Goal: Information Seeking & Learning: Learn about a topic

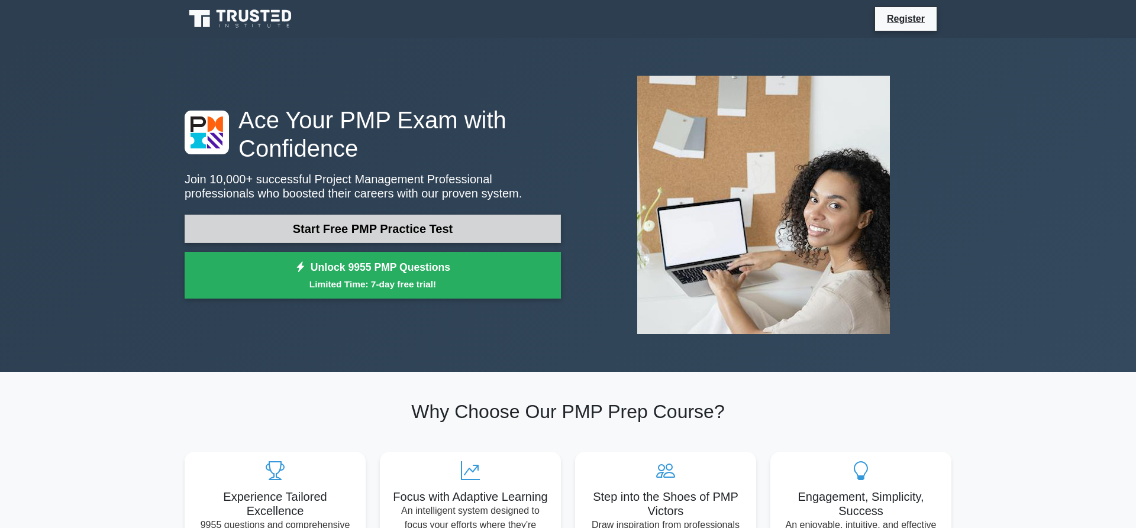
click at [454, 220] on link "Start Free PMP Practice Test" at bounding box center [373, 229] width 376 height 28
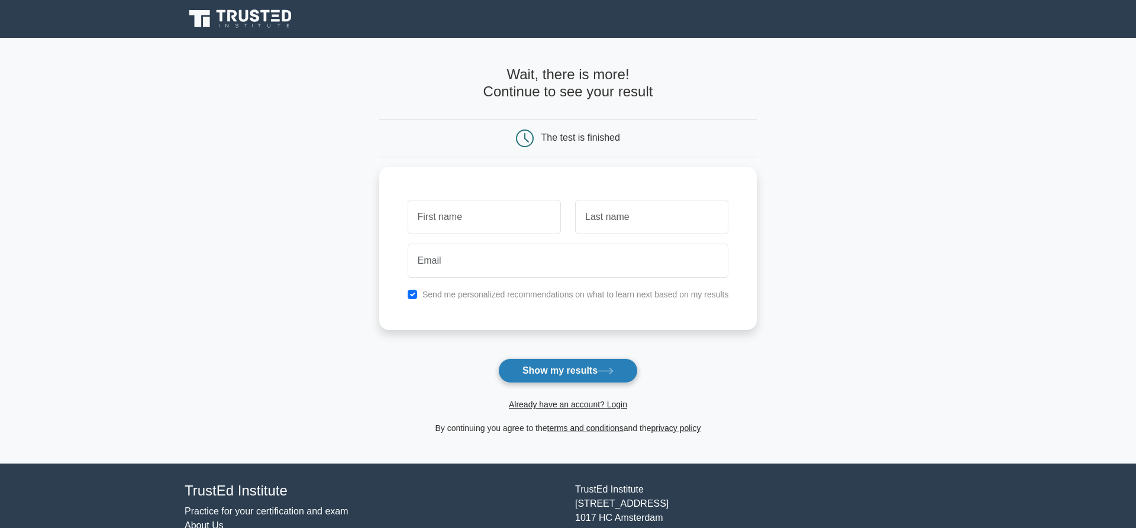
click at [603, 367] on button "Show my results" at bounding box center [568, 370] width 140 height 25
click at [122, 397] on main "Wait, there is more! Continue to see your result The test is finished and the" at bounding box center [568, 251] width 1136 height 426
click at [241, 17] on icon at bounding box center [244, 16] width 9 height 12
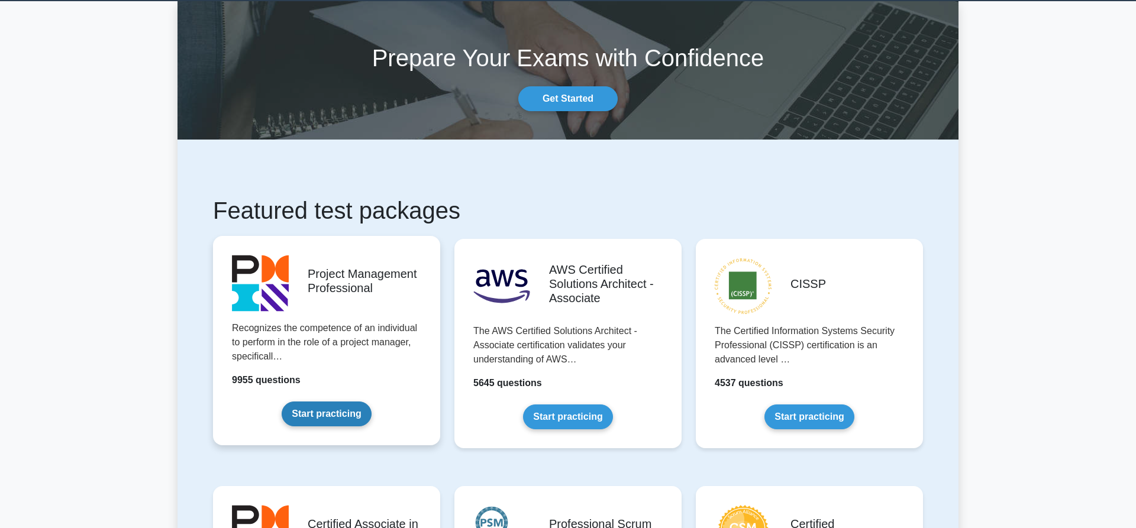
scroll to position [60, 0]
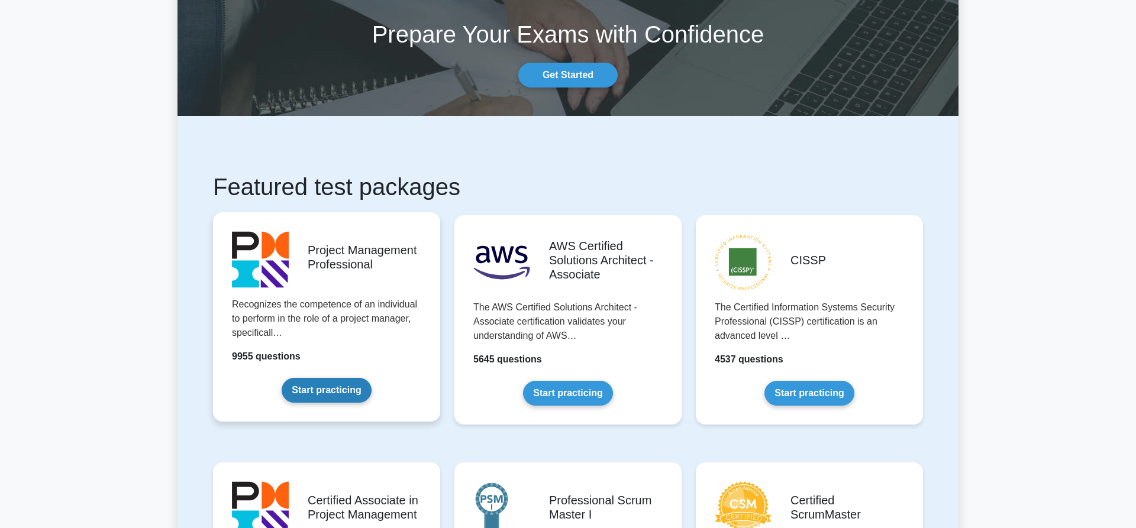
click at [340, 386] on link "Start practicing" at bounding box center [326, 390] width 89 height 25
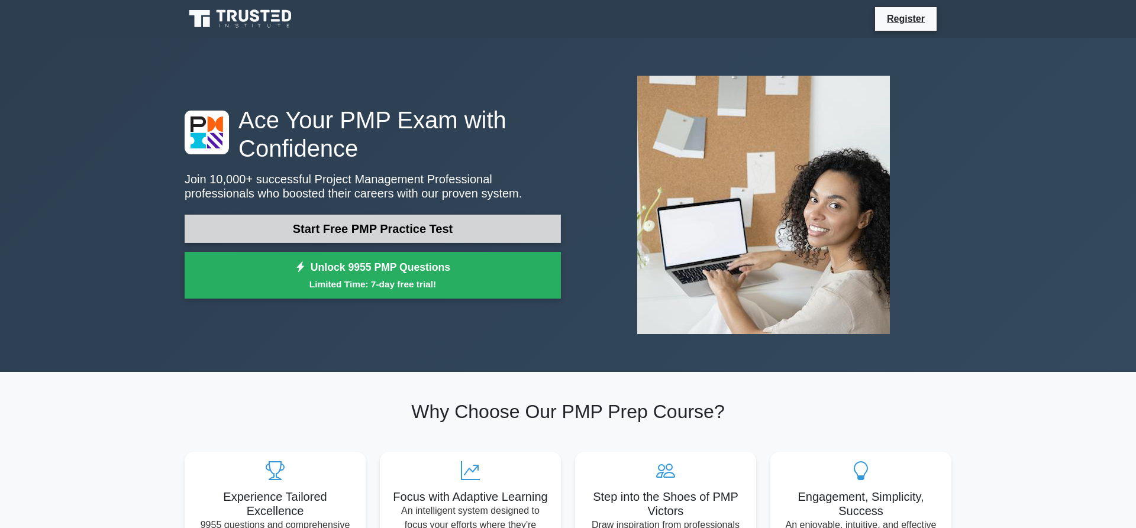
click at [340, 230] on link "Start Free PMP Practice Test" at bounding box center [373, 229] width 376 height 28
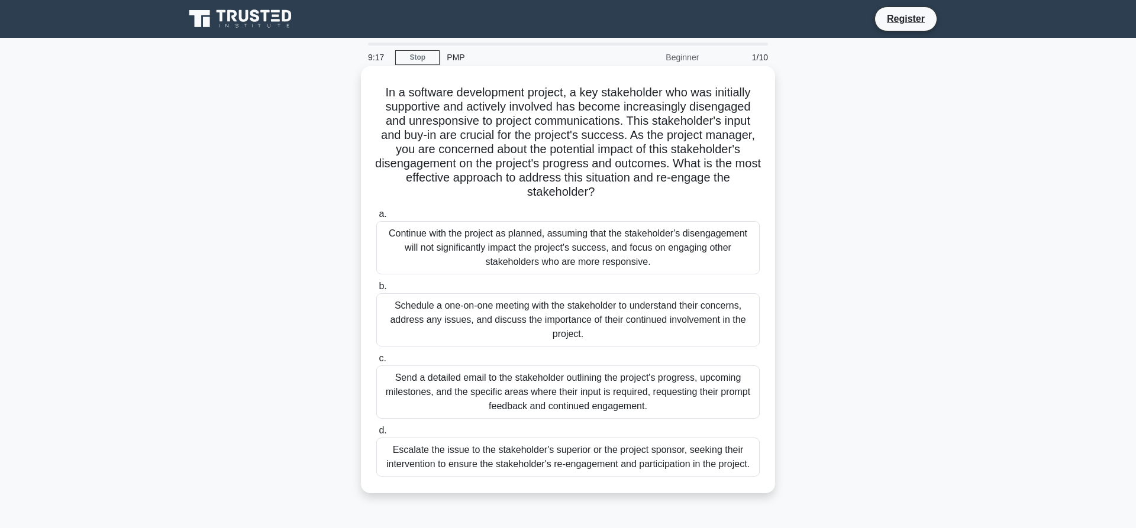
click at [550, 328] on div "Schedule a one-on-one meeting with the stakeholder to understand their concerns…" at bounding box center [567, 319] width 383 height 53
click at [376, 290] on input "b. Schedule a one-on-one meeting with the stakeholder to understand their conce…" at bounding box center [376, 287] width 0 height 8
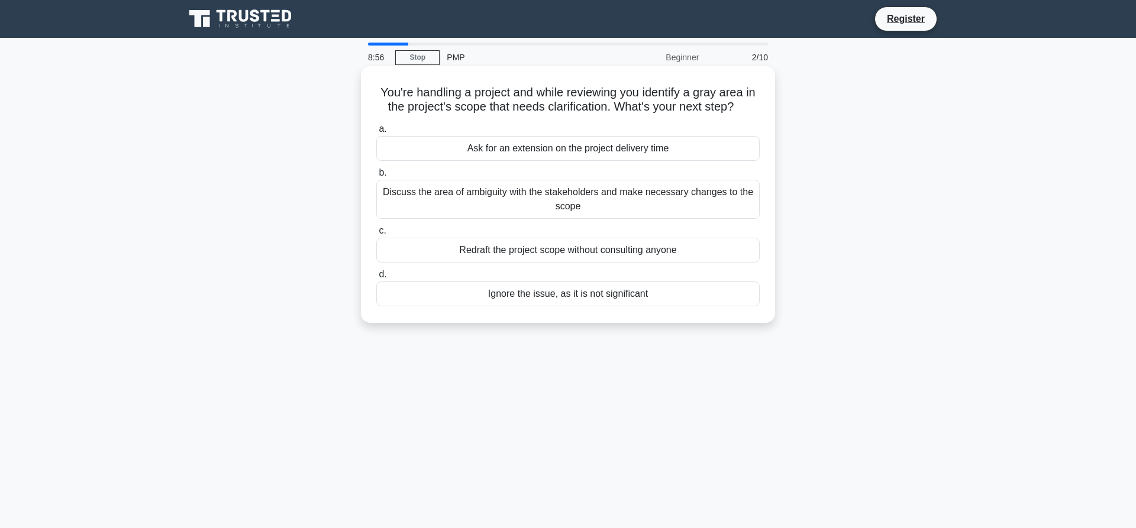
click at [493, 203] on div "Discuss the area of ambiguity with the stakeholders and make necessary changes …" at bounding box center [567, 199] width 383 height 39
click at [376, 177] on input "b. Discuss the area of ambiguity with the stakeholders and make necessary chang…" at bounding box center [376, 173] width 0 height 8
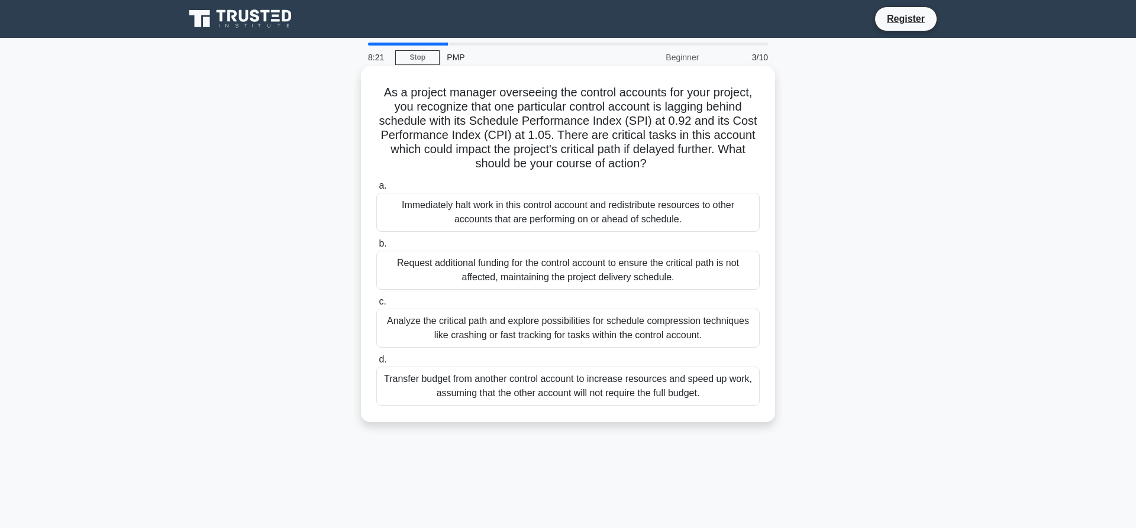
click at [617, 322] on div "Analyze the critical path and explore possibilities for schedule compression te…" at bounding box center [567, 328] width 383 height 39
click at [376, 306] on input "c. Analyze the critical path and explore possibilities for schedule compression…" at bounding box center [376, 302] width 0 height 8
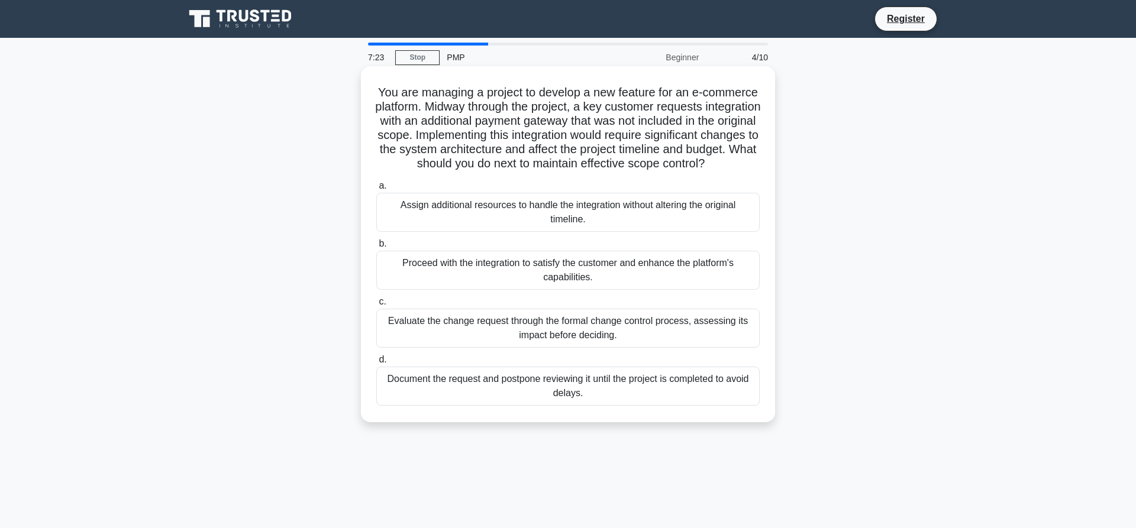
click at [678, 345] on div "Evaluate the change request through the formal change control process, assessin…" at bounding box center [567, 328] width 383 height 39
click at [376, 306] on input "c. Evaluate the change request through the formal change control process, asses…" at bounding box center [376, 302] width 0 height 8
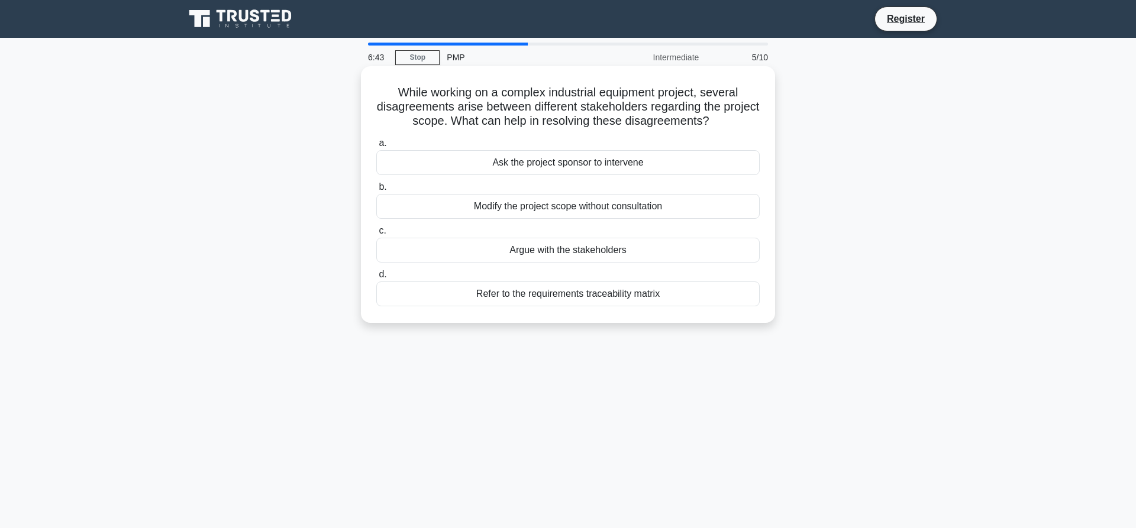
click at [552, 295] on div "Refer to the requirements traceability matrix" at bounding box center [567, 294] width 383 height 25
click at [376, 279] on input "d. Refer to the requirements traceability matrix" at bounding box center [376, 275] width 0 height 8
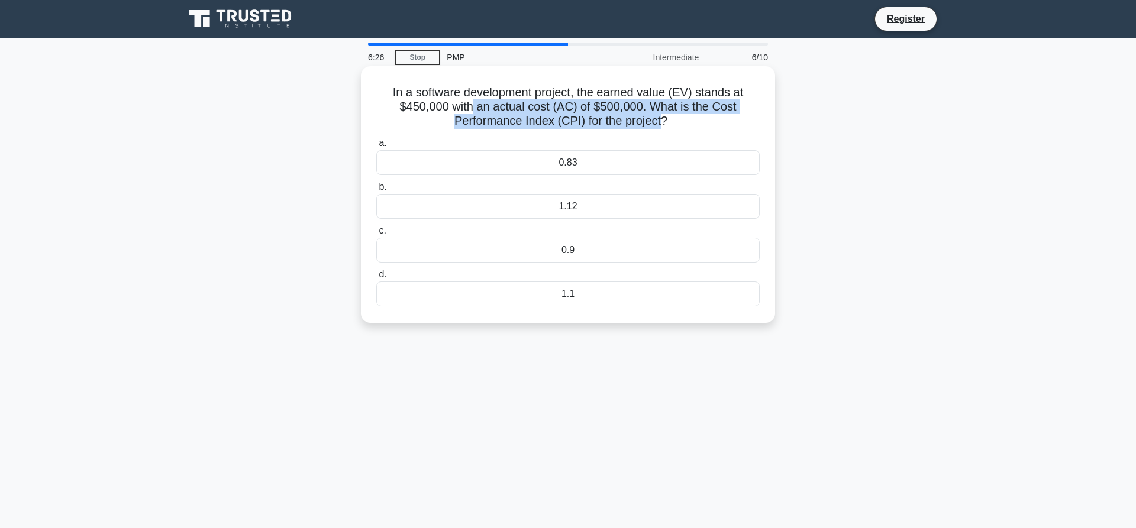
drag, startPoint x: 657, startPoint y: 129, endPoint x: 474, endPoint y: 105, distance: 184.4
click at [474, 105] on h5 "In a software development project, the earned value (EV) stands at $450,000 wit…" at bounding box center [568, 107] width 386 height 44
click at [658, 118] on h5 "In a software development project, the earned value (EV) stands at $450,000 wit…" at bounding box center [568, 107] width 386 height 44
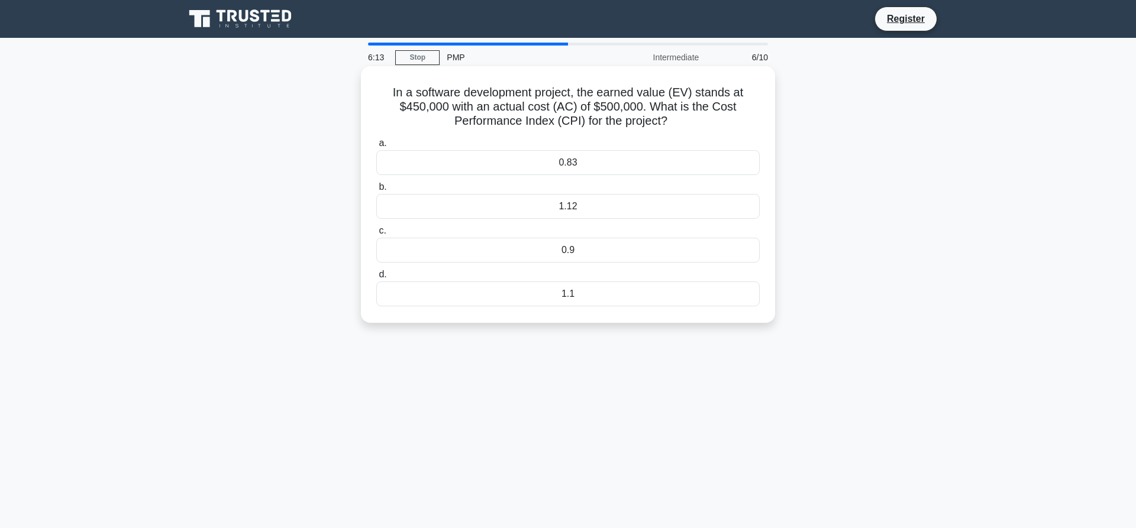
click at [591, 160] on div "0.83" at bounding box center [567, 162] width 383 height 25
click at [376, 147] on input "a. 0.83" at bounding box center [376, 144] width 0 height 8
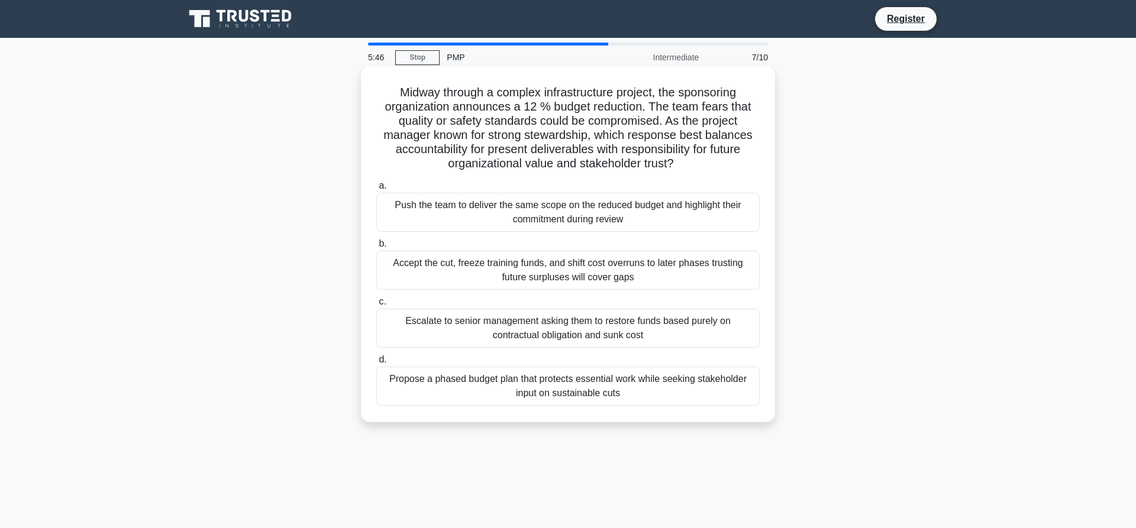
click at [641, 389] on div "Propose a phased budget plan that protects essential work while seeking stakeho…" at bounding box center [567, 386] width 383 height 39
click at [376, 364] on input "d. Propose a phased budget plan that protects essential work while seeking stak…" at bounding box center [376, 360] width 0 height 8
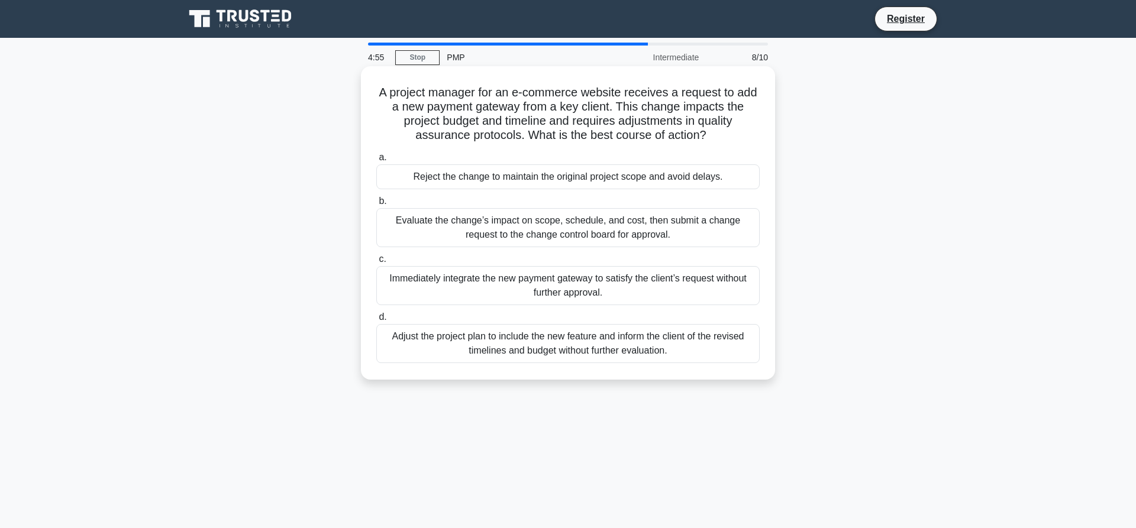
click at [578, 231] on div "Evaluate the change’s impact on scope, schedule, and cost, then submit a change…" at bounding box center [567, 227] width 383 height 39
click at [376, 205] on input "b. Evaluate the change’s impact on scope, schedule, and cost, then submit a cha…" at bounding box center [376, 202] width 0 height 8
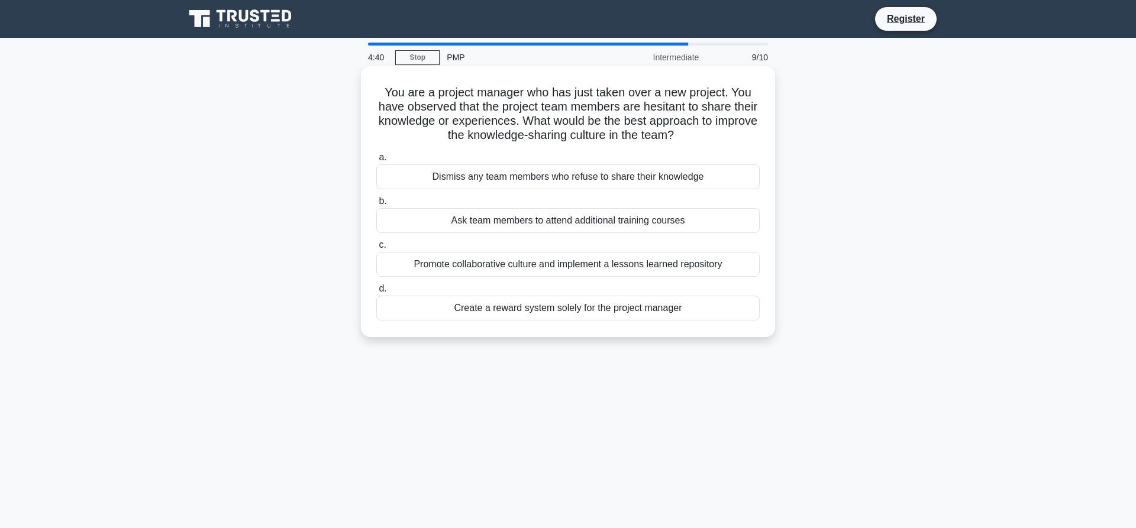
click at [642, 270] on div "Promote collaborative culture and implement a lessons learned repository" at bounding box center [567, 264] width 383 height 25
click at [376, 249] on input "c. Promote collaborative culture and implement a lessons learned repository" at bounding box center [376, 245] width 0 height 8
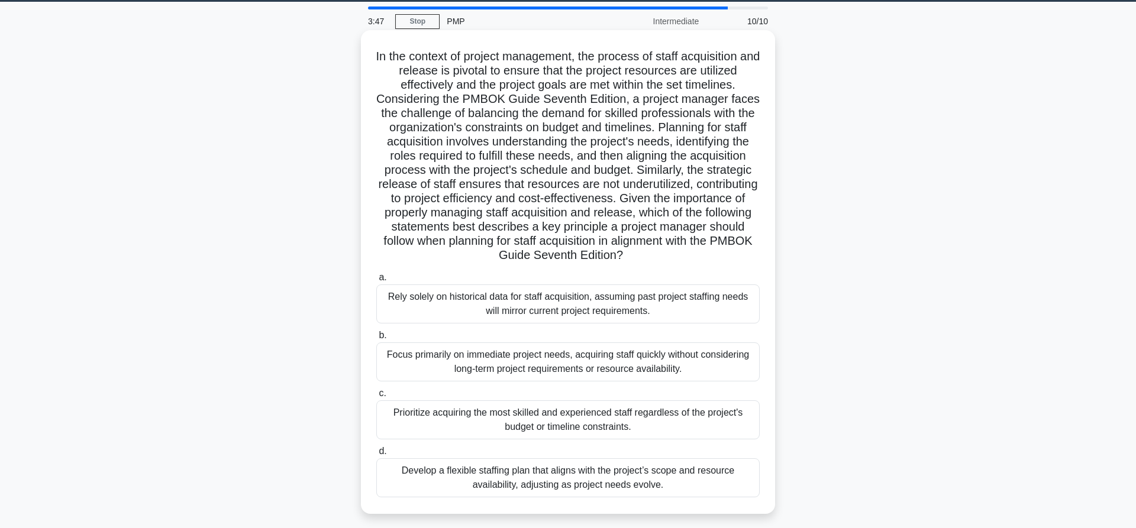
scroll to position [60, 0]
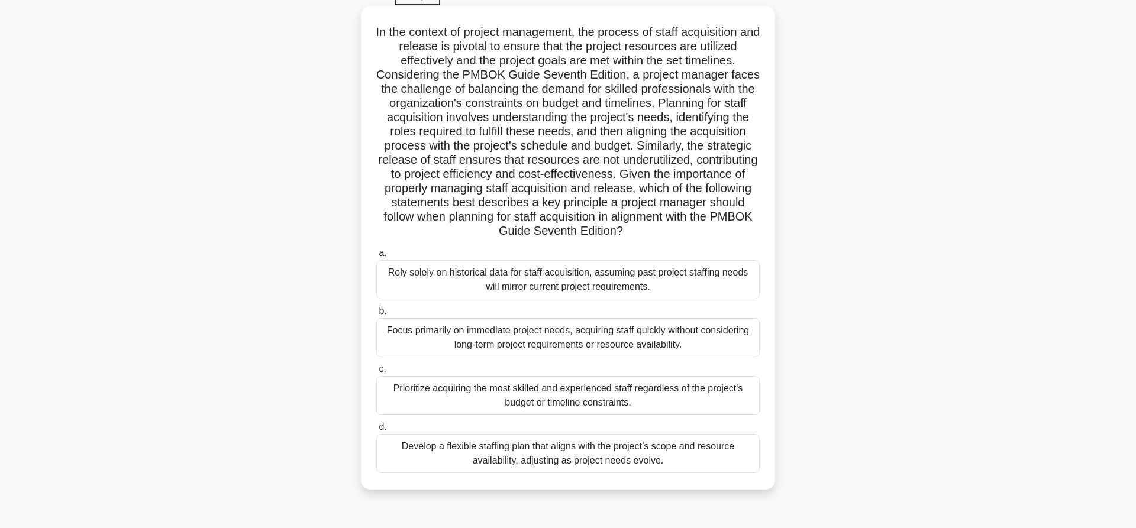
click at [657, 458] on div "Develop a flexible staffing plan that aligns with the project’s scope and resou…" at bounding box center [567, 453] width 383 height 39
click at [376, 431] on input "d. Develop a flexible staffing plan that aligns with the project’s scope and re…" at bounding box center [376, 428] width 0 height 8
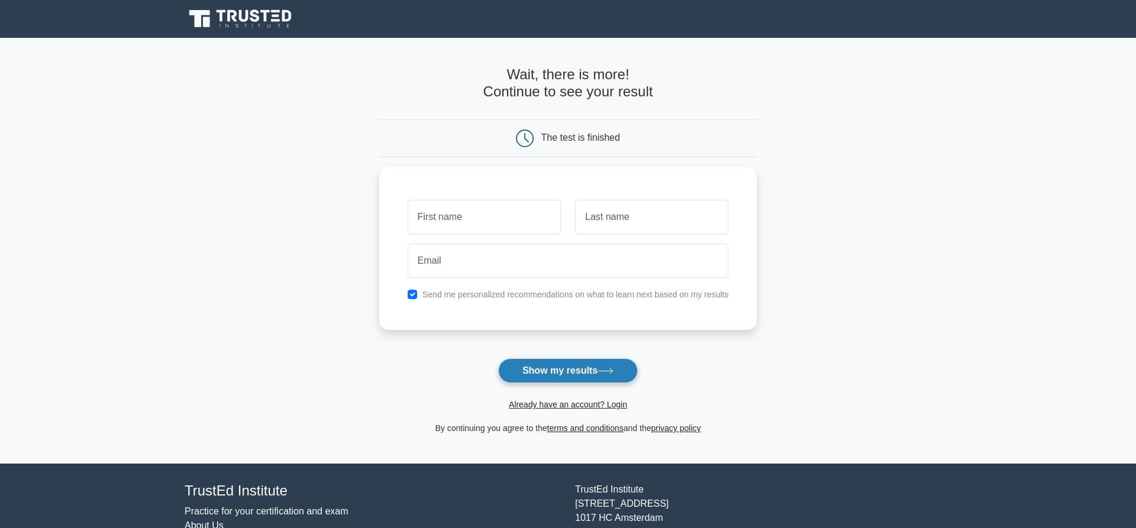
click at [560, 371] on button "Show my results" at bounding box center [568, 370] width 140 height 25
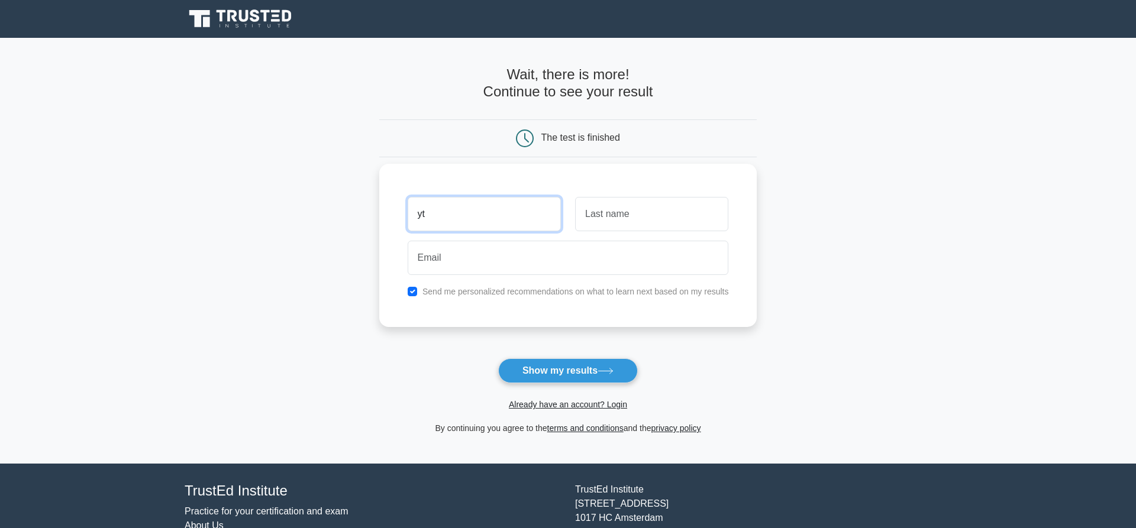
type input "y"
type input "ty"
click at [610, 218] on input "text" at bounding box center [651, 214] width 153 height 34
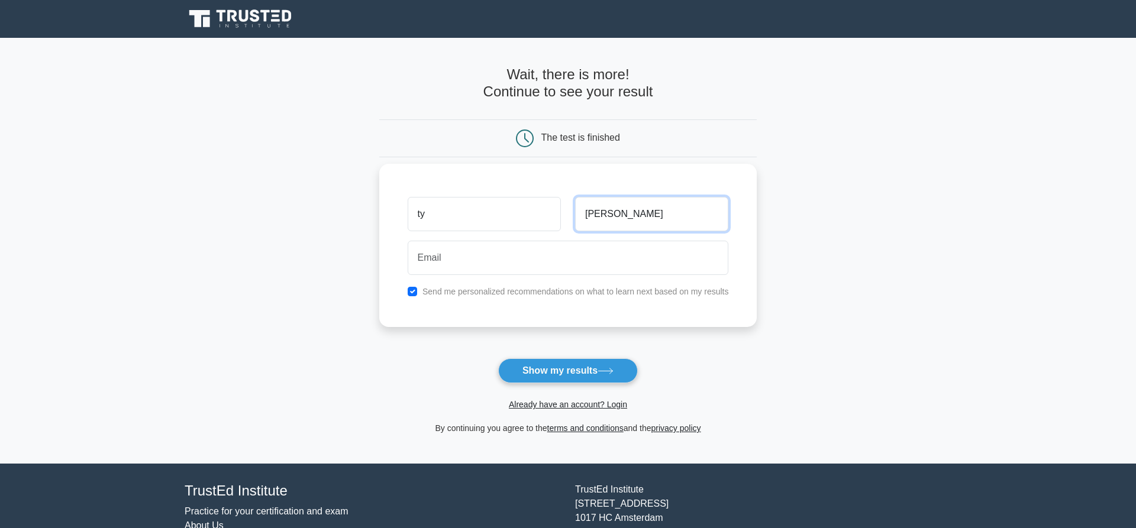
type input "carr"
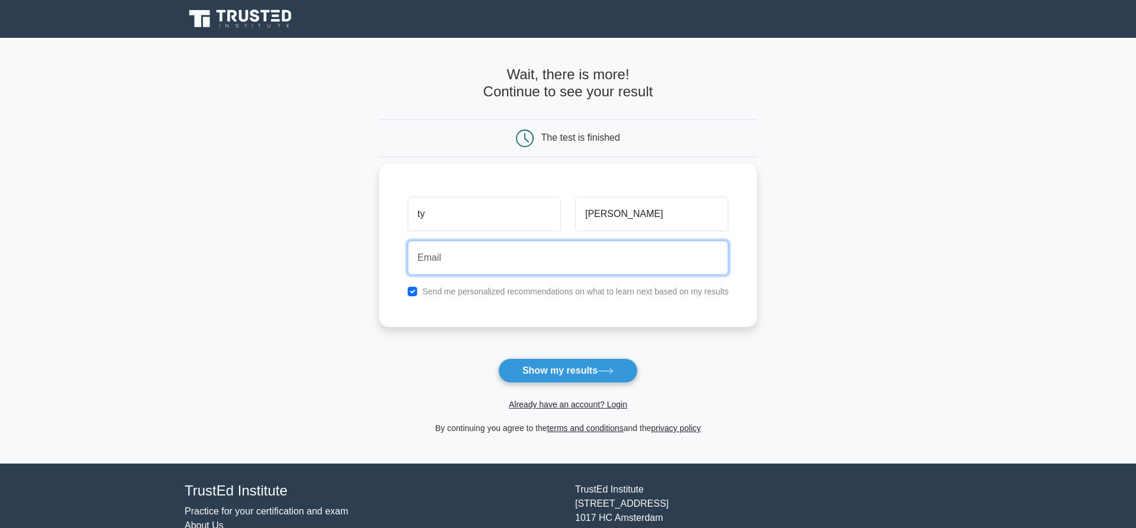
click at [519, 250] on input "email" at bounding box center [568, 258] width 321 height 34
type input "tycarringtonty@gmail.com"
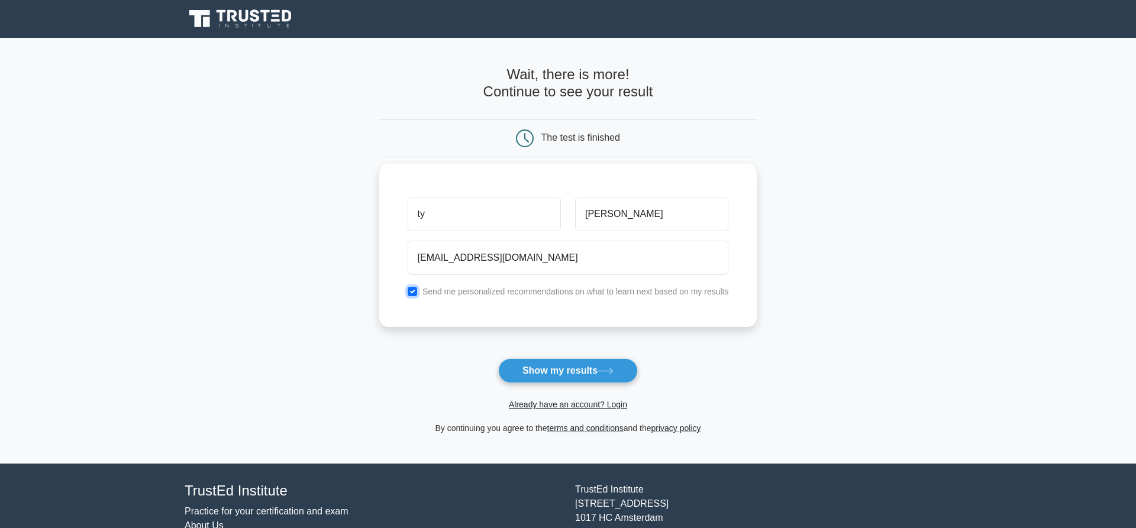
click at [410, 290] on input "checkbox" at bounding box center [412, 291] width 9 height 9
checkbox input "false"
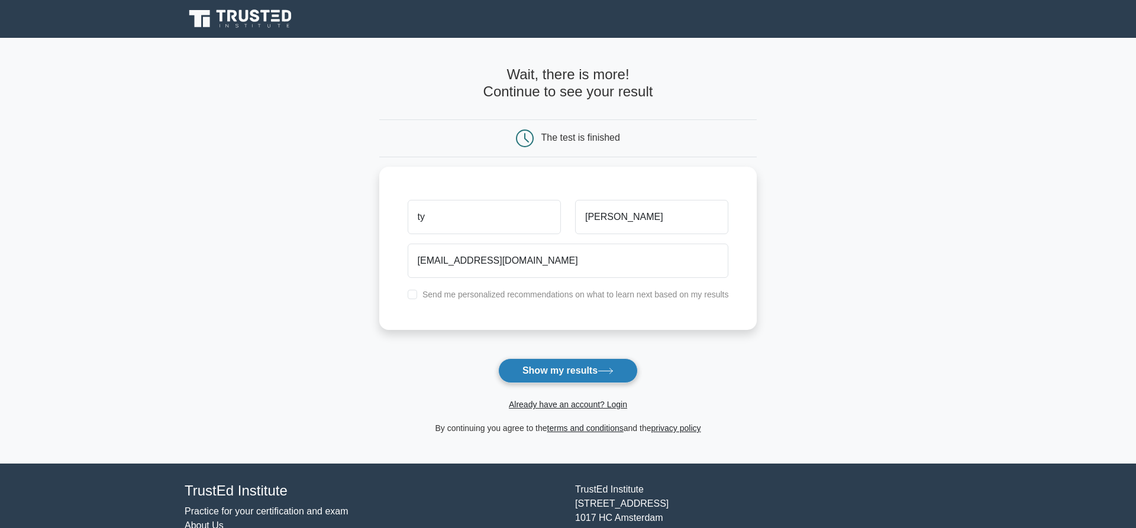
click at [564, 377] on button "Show my results" at bounding box center [568, 370] width 140 height 25
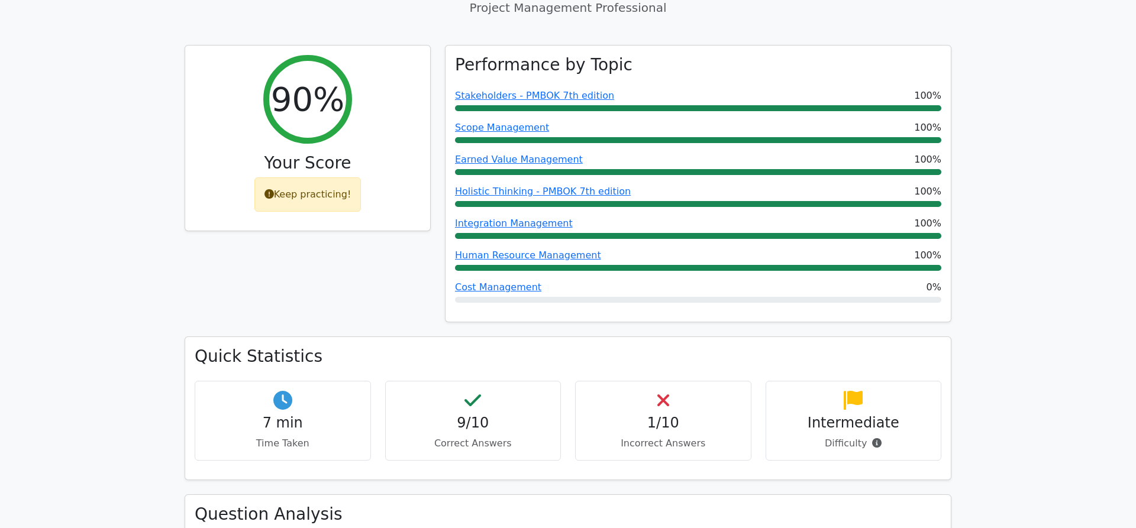
scroll to position [422, 0]
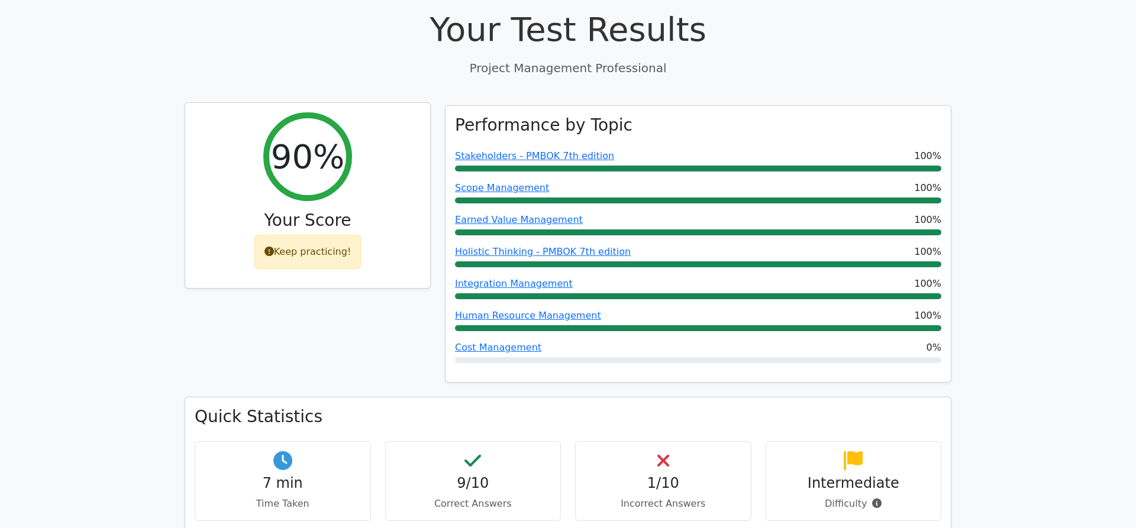
click at [270, 247] on icon at bounding box center [268, 251] width 9 height 9
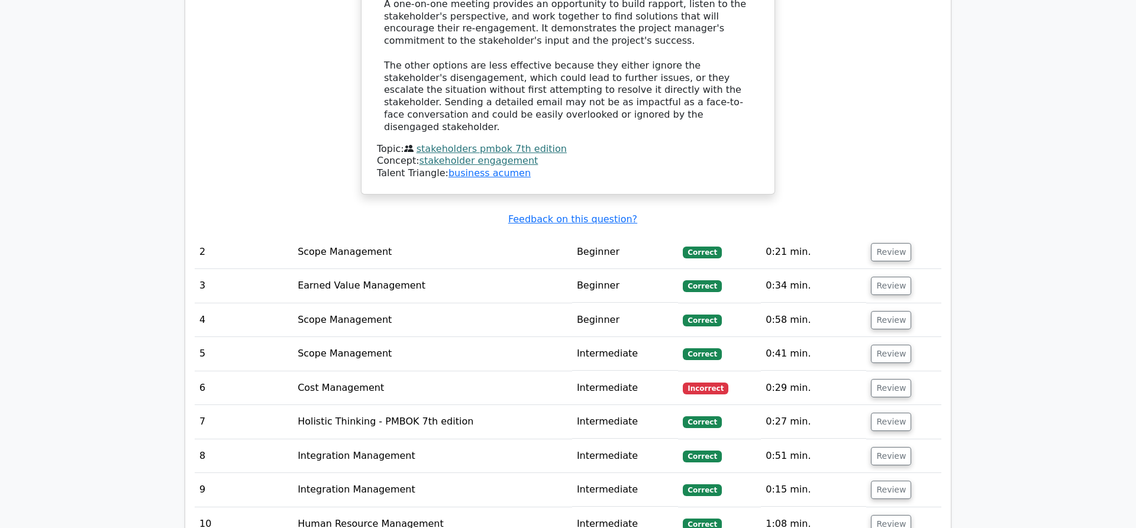
scroll to position [1689, 0]
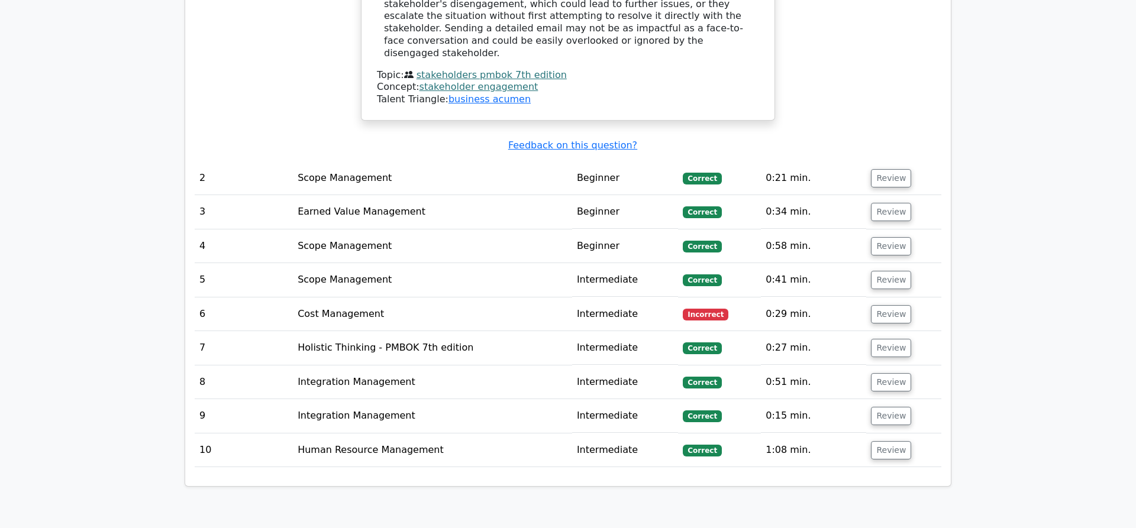
click at [623, 298] on td "Intermediate" at bounding box center [625, 315] width 106 height 34
click at [324, 298] on td "Cost Management" at bounding box center [432, 315] width 279 height 34
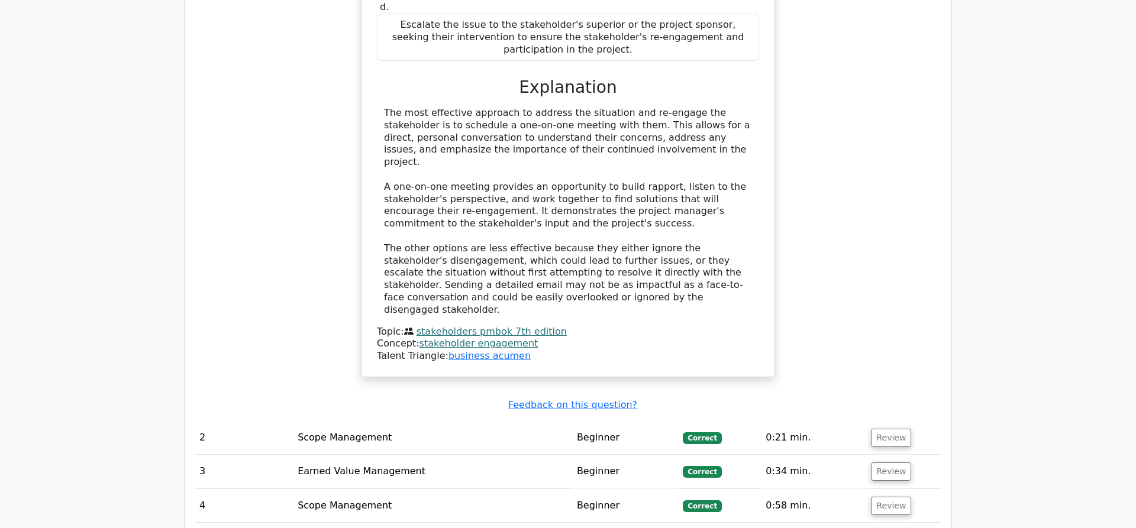
scroll to position [1508, 0]
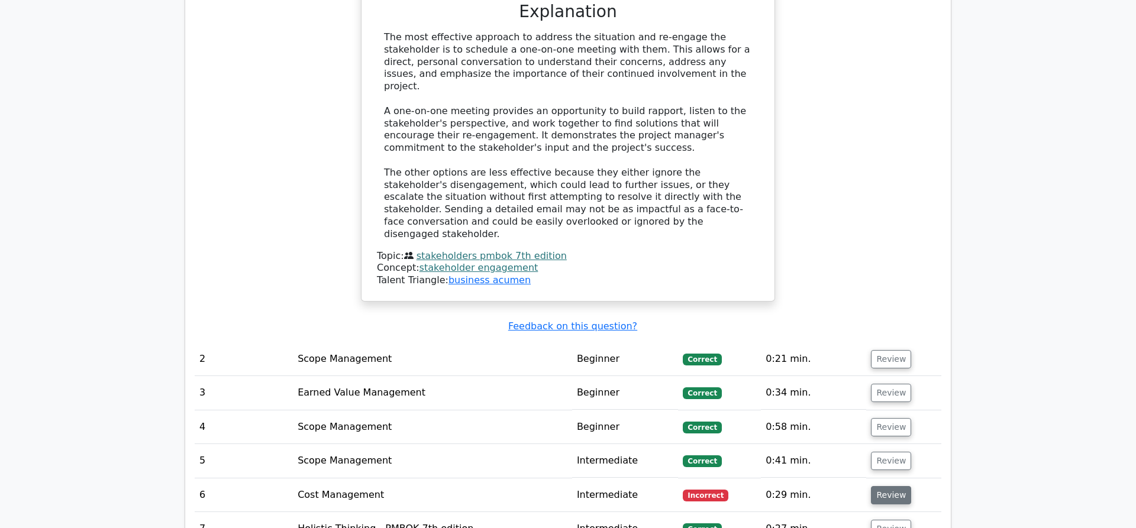
click at [883, 486] on button "Review" at bounding box center [891, 495] width 40 height 18
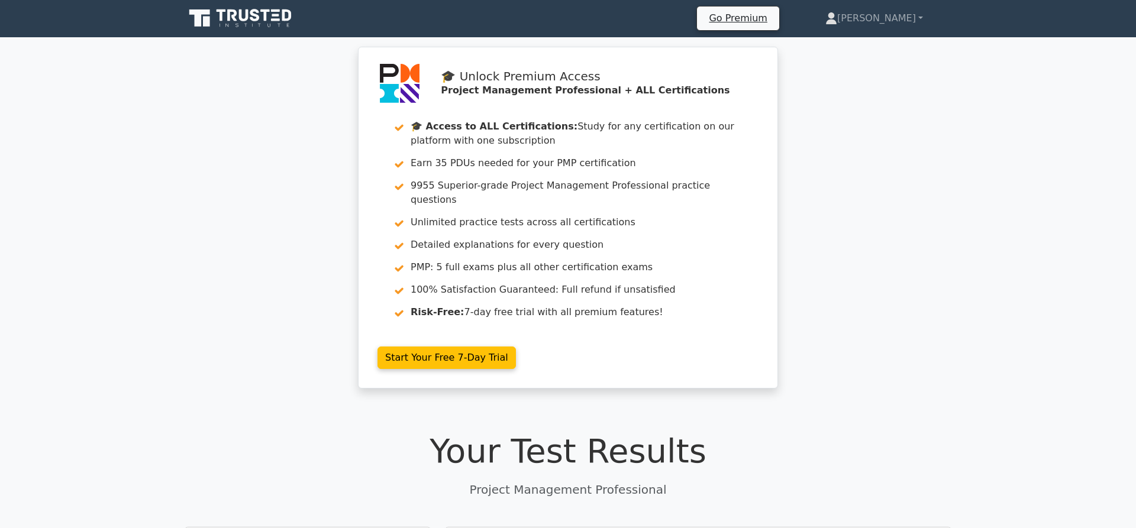
scroll to position [0, 0]
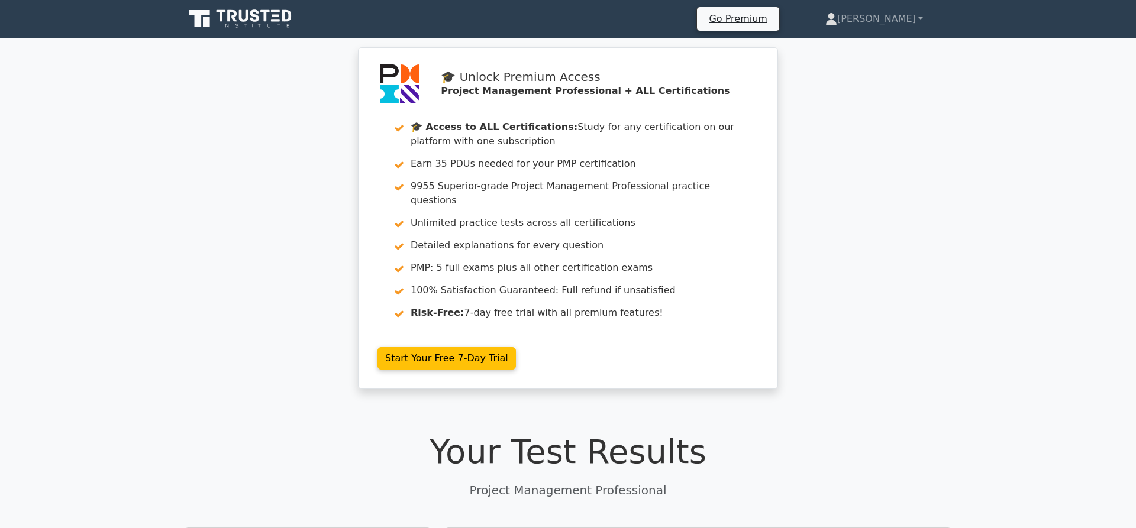
click at [793, 274] on div "🎓 Unlock Premium Access Project Management Professional + ALL Certifications 🎓 …" at bounding box center [568, 225] width 1136 height 356
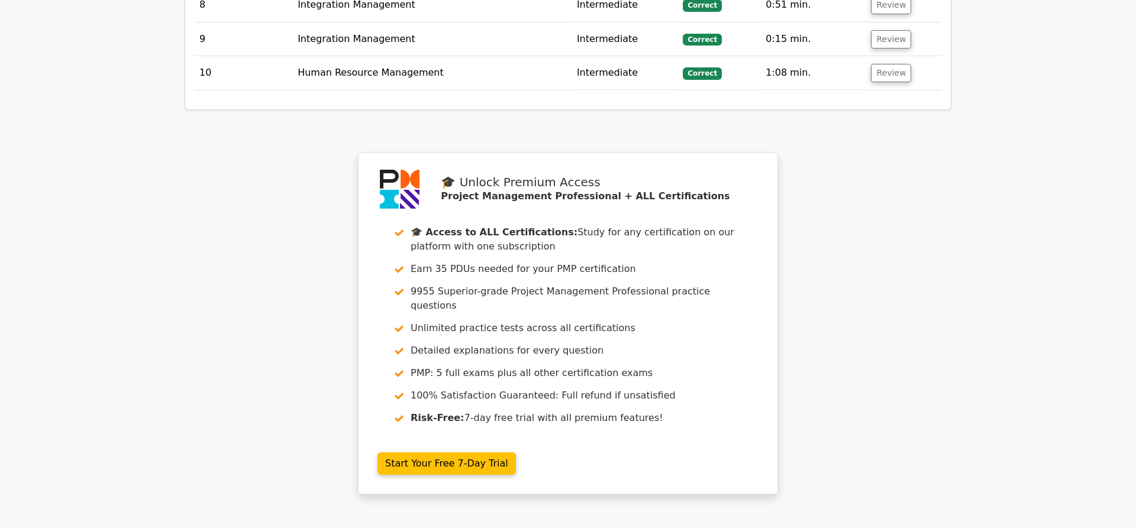
scroll to position [2678, 0]
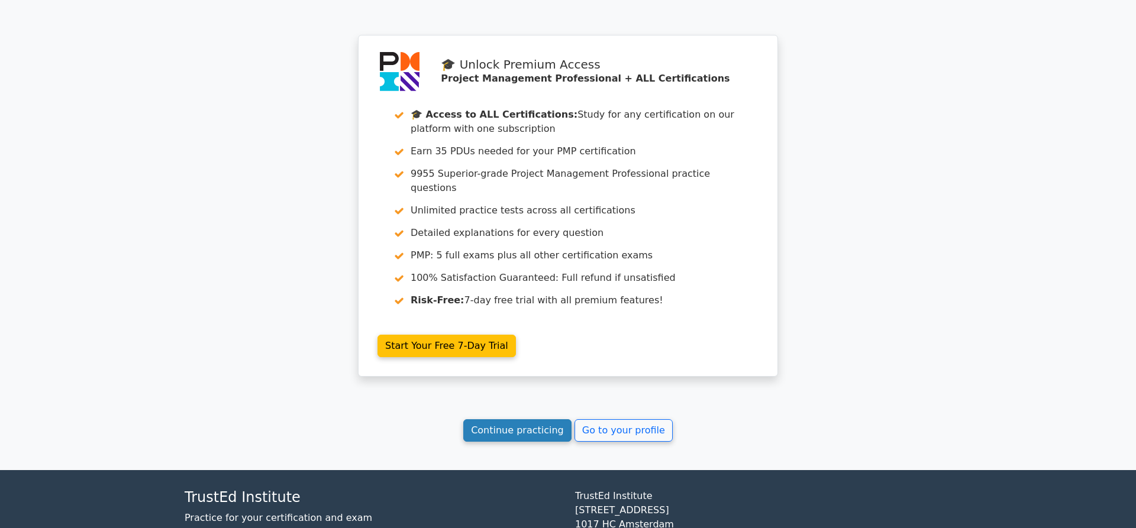
click at [536, 419] on link "Continue practicing" at bounding box center [517, 430] width 108 height 22
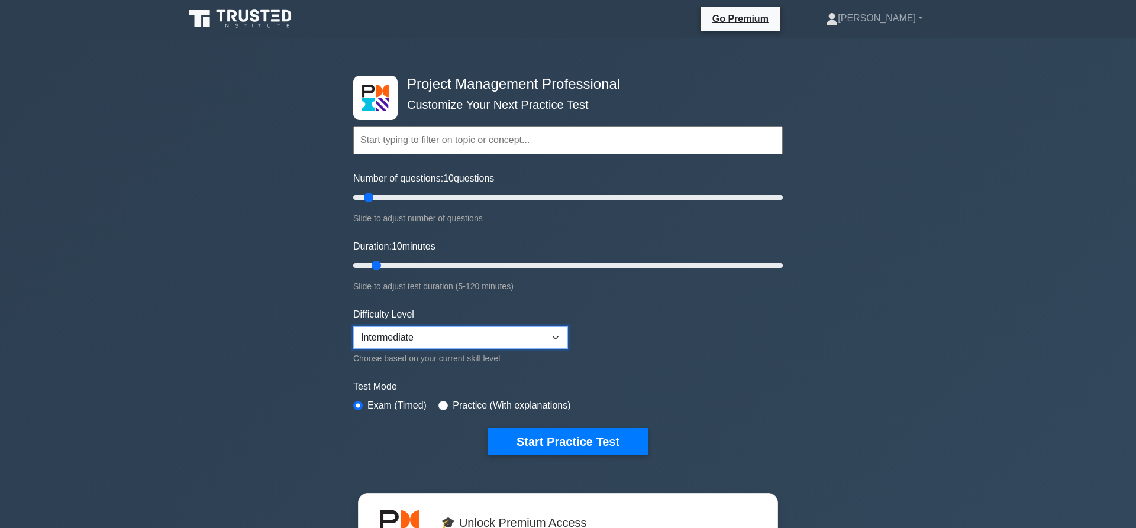
click at [353, 327] on select "Beginner Intermediate Expert" at bounding box center [460, 338] width 215 height 22
click at [405, 332] on select "Beginner Intermediate Expert" at bounding box center [460, 338] width 215 height 22
click at [443, 401] on input "radio" at bounding box center [442, 405] width 9 height 9
radio input "true"
click at [610, 444] on button "Start Practice Test" at bounding box center [568, 441] width 160 height 27
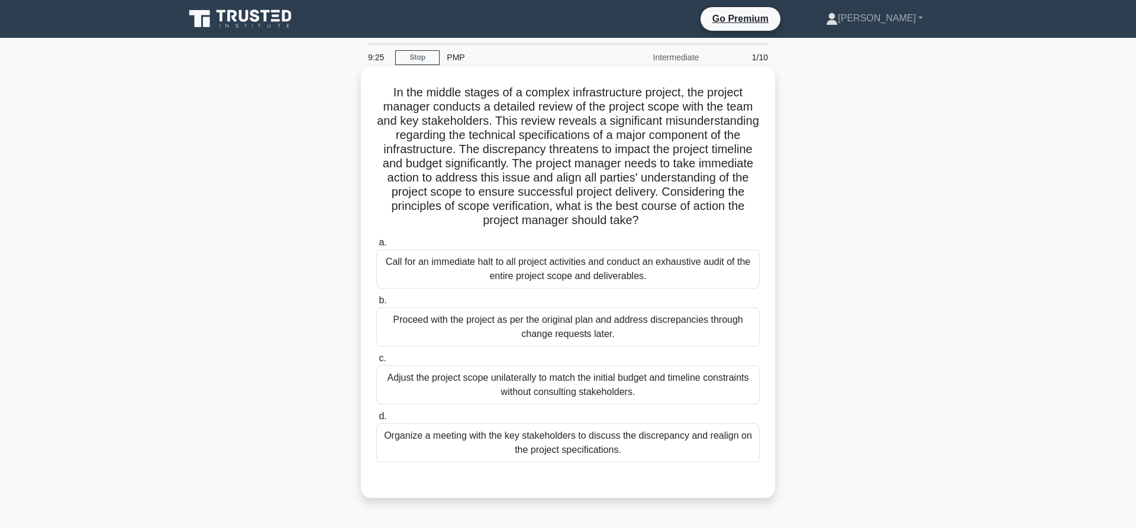
click at [464, 449] on div "Organize a meeting with the key stakeholders to discuss the discrepancy and rea…" at bounding box center [567, 443] width 383 height 39
click at [376, 421] on input "d. Organize a meeting with the key stakeholders to discuss the discrepancy and …" at bounding box center [376, 417] width 0 height 8
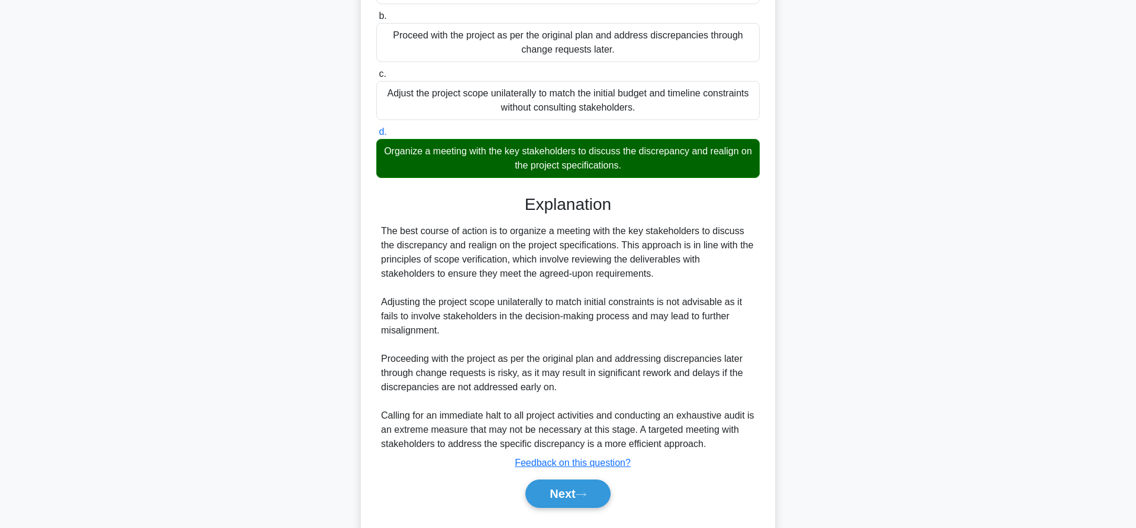
scroll to position [316, 0]
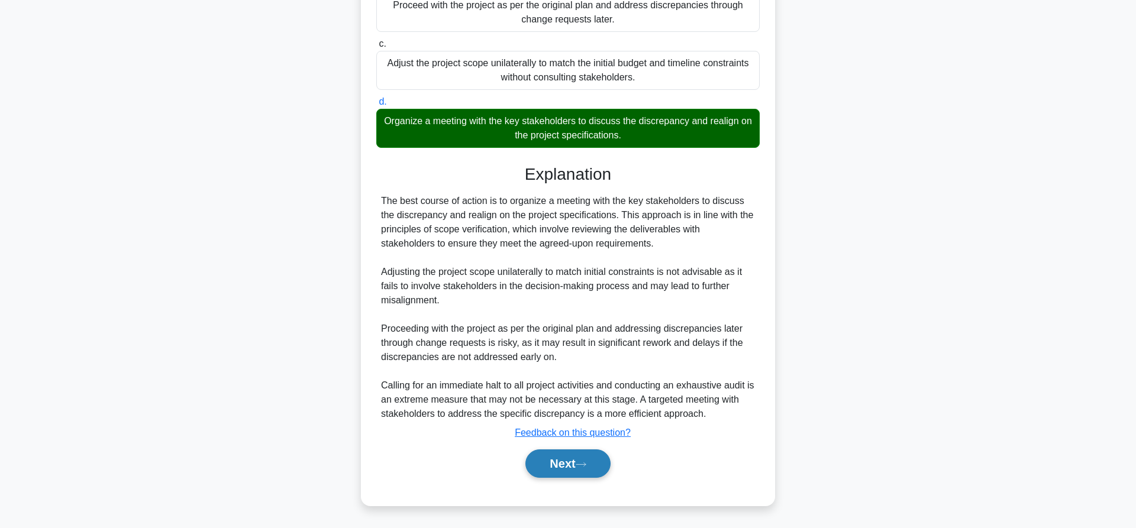
click at [548, 471] on button "Next" at bounding box center [567, 464] width 85 height 28
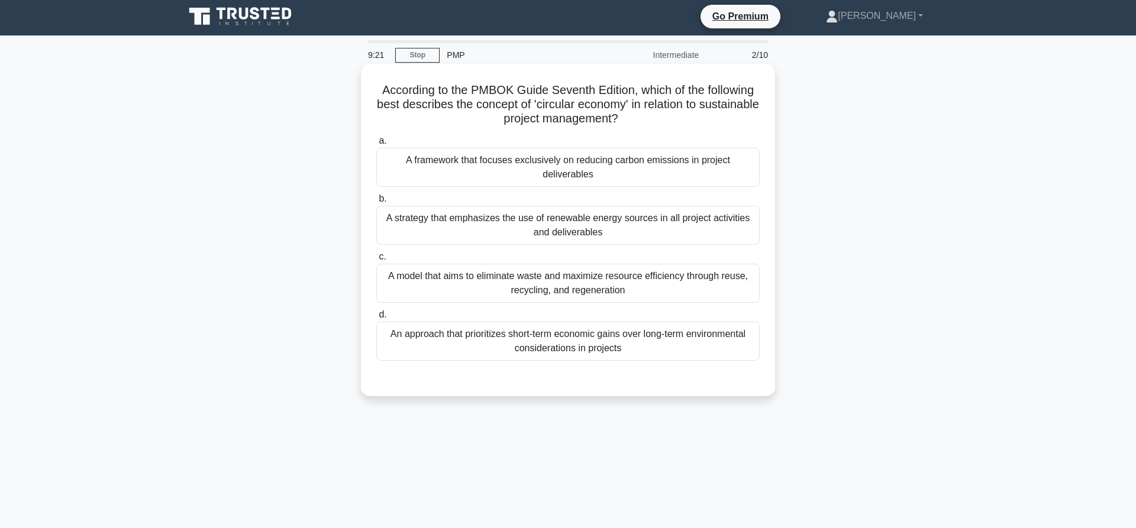
scroll to position [0, 0]
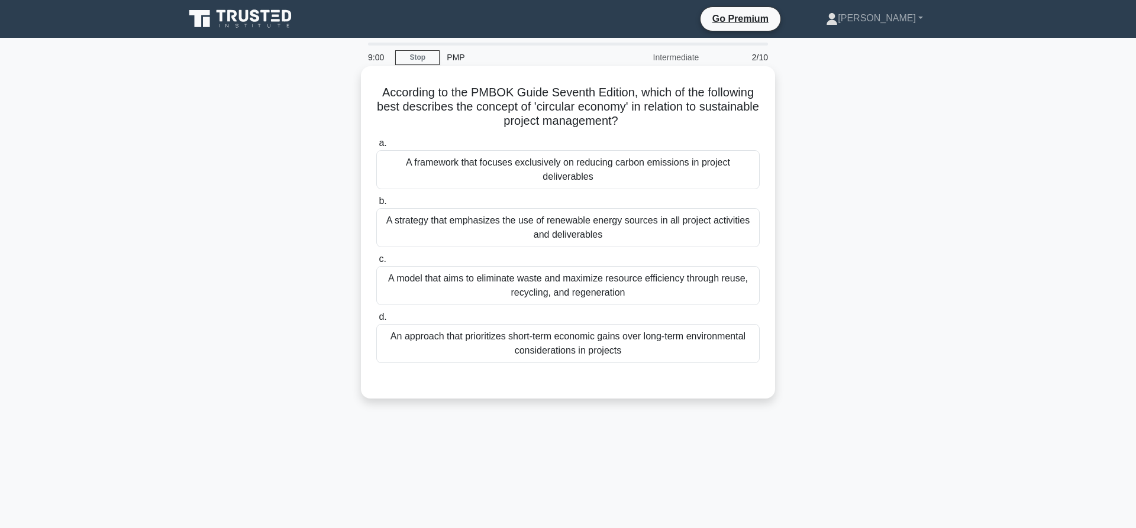
click at [605, 285] on div "A model that aims to eliminate waste and maximize resource efficiency through r…" at bounding box center [567, 285] width 383 height 39
click at [376, 263] on input "c. A model that aims to eliminate waste and maximize resource efficiency throug…" at bounding box center [376, 260] width 0 height 8
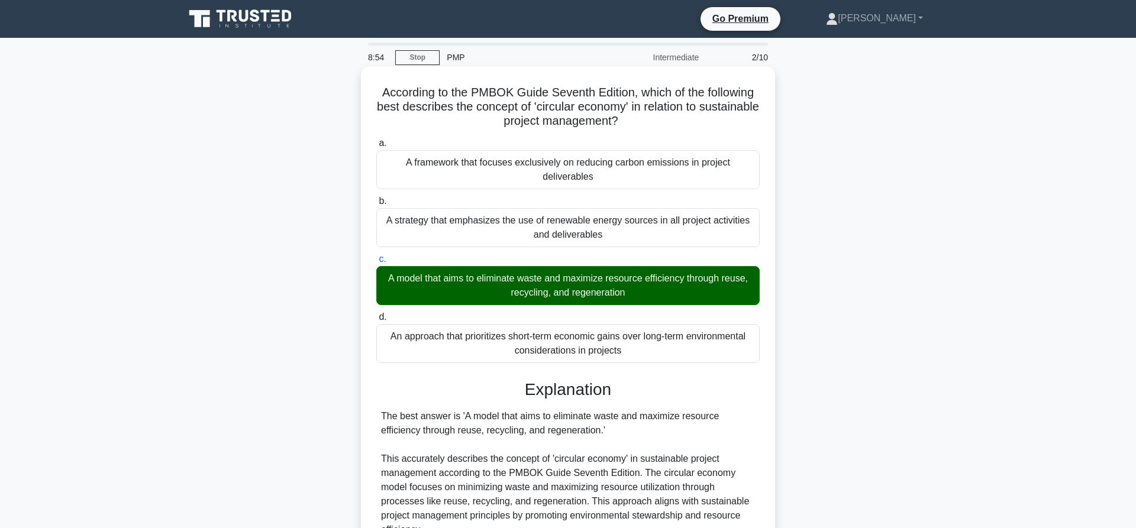
click at [629, 186] on div "A framework that focuses exclusively on reducing carbon emissions in project de…" at bounding box center [567, 169] width 383 height 39
click at [376, 147] on input "a. A framework that focuses exclusively on reducing carbon emissions in project…" at bounding box center [376, 144] width 0 height 8
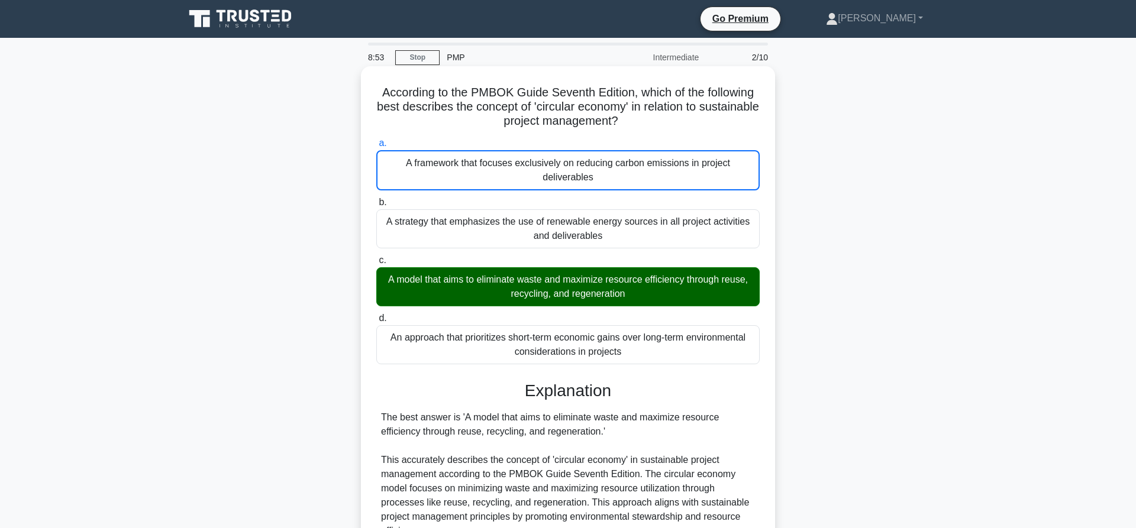
click at [629, 186] on div "A framework that focuses exclusively on reducing carbon emissions in project de…" at bounding box center [567, 170] width 383 height 40
click at [376, 147] on input "a. A framework that focuses exclusively on reducing carbon emissions in project…" at bounding box center [376, 144] width 0 height 8
click at [543, 299] on div "A model that aims to eliminate waste and maximize resource efficiency through r…" at bounding box center [567, 286] width 383 height 39
click at [376, 264] on input "c. A model that aims to eliminate waste and maximize resource efficiency throug…" at bounding box center [376, 261] width 0 height 8
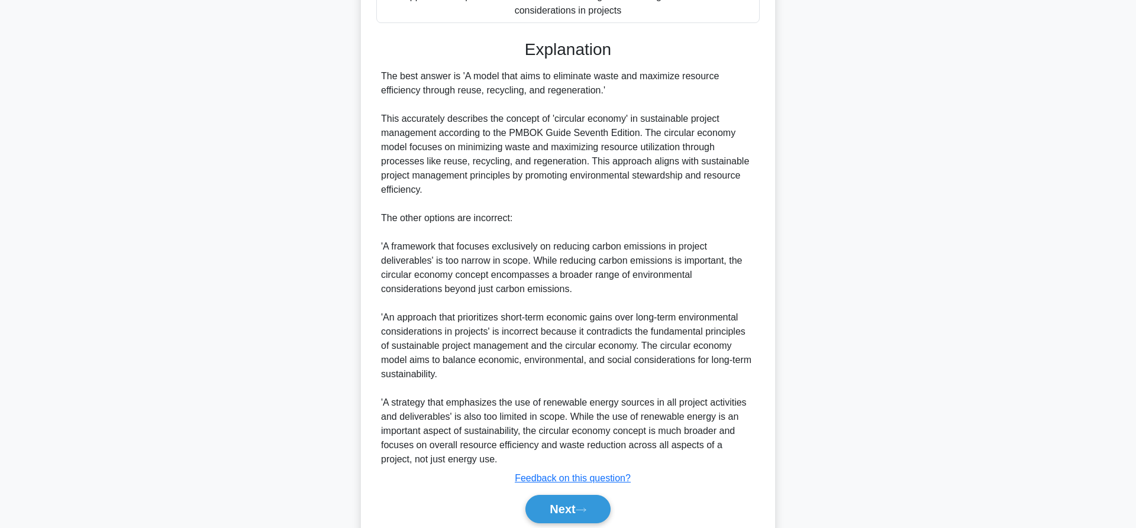
scroll to position [387, 0]
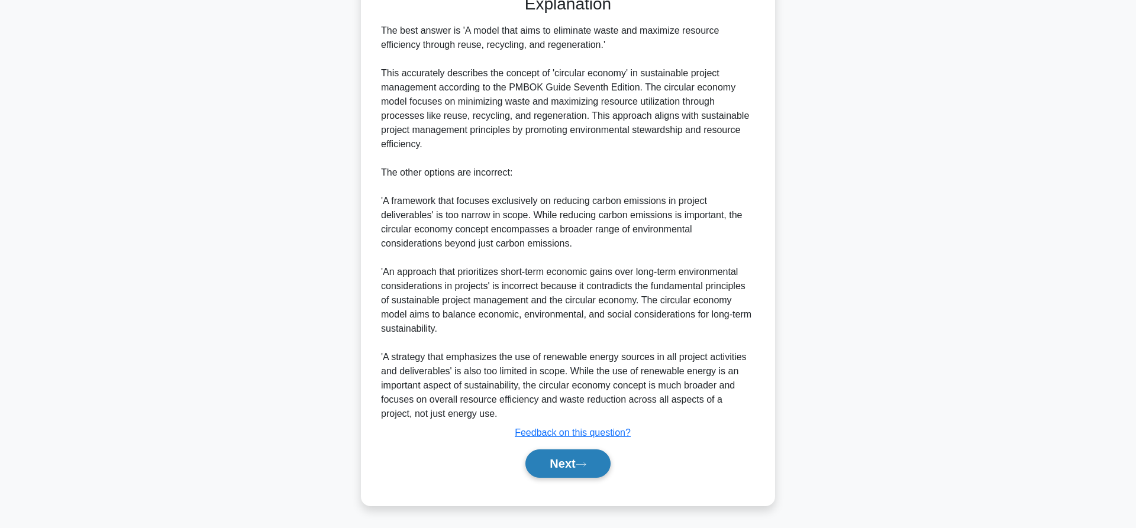
click at [567, 459] on button "Next" at bounding box center [567, 464] width 85 height 28
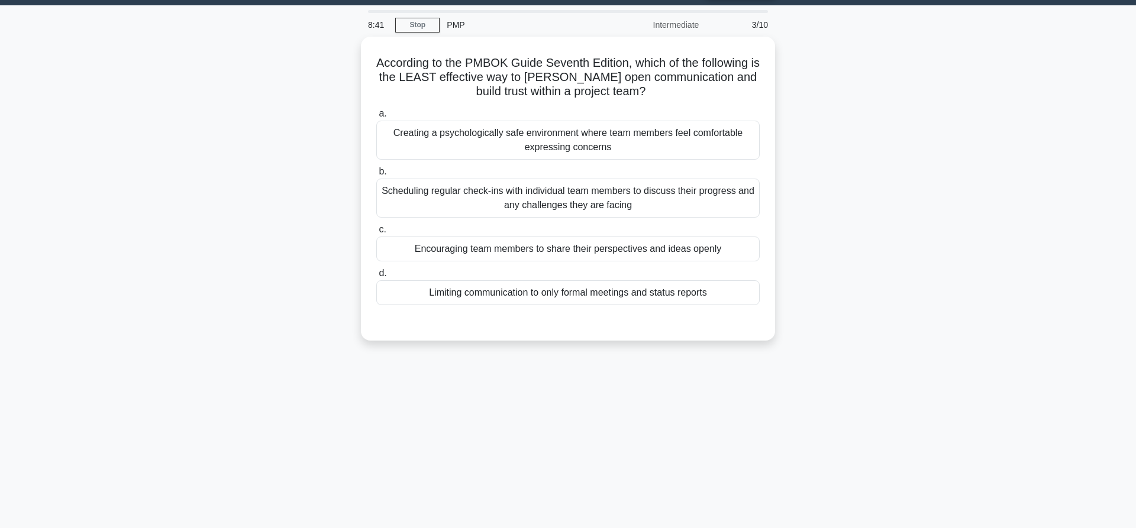
scroll to position [0, 0]
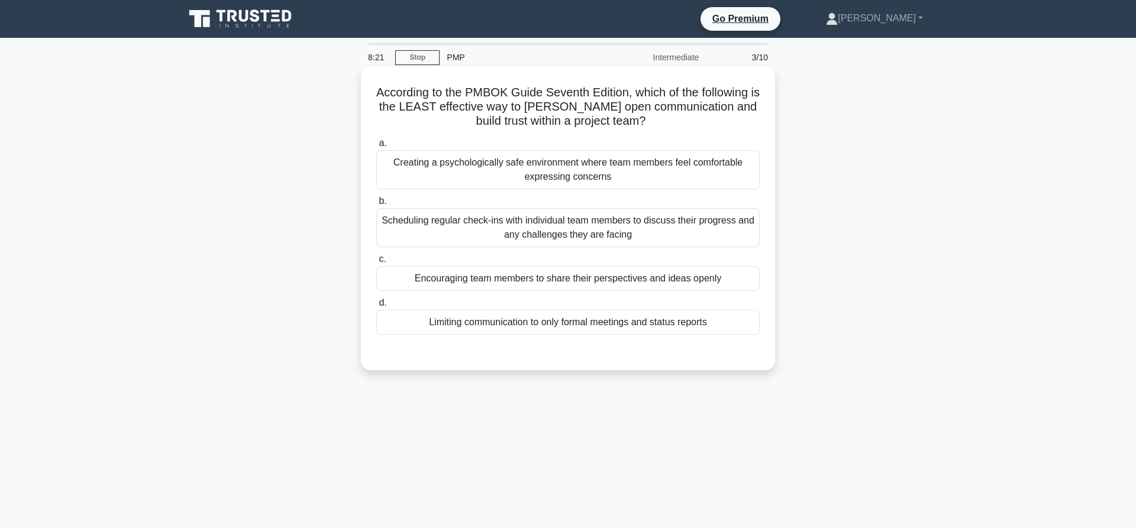
click at [645, 324] on div "Limiting communication to only formal meetings and status reports" at bounding box center [567, 322] width 383 height 25
click at [376, 307] on input "d. Limiting communication to only formal meetings and status reports" at bounding box center [376, 303] width 0 height 8
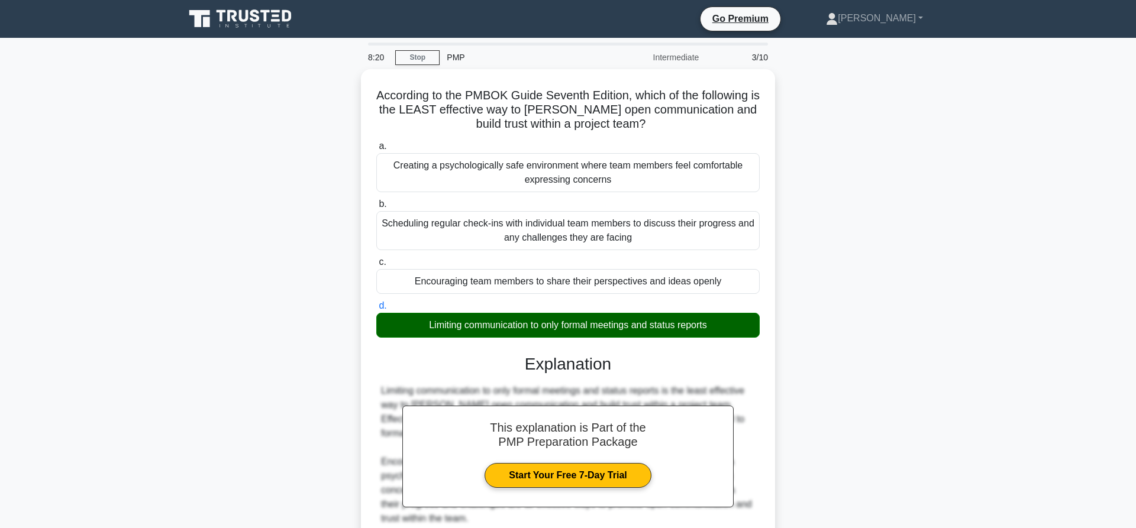
scroll to position [174, 0]
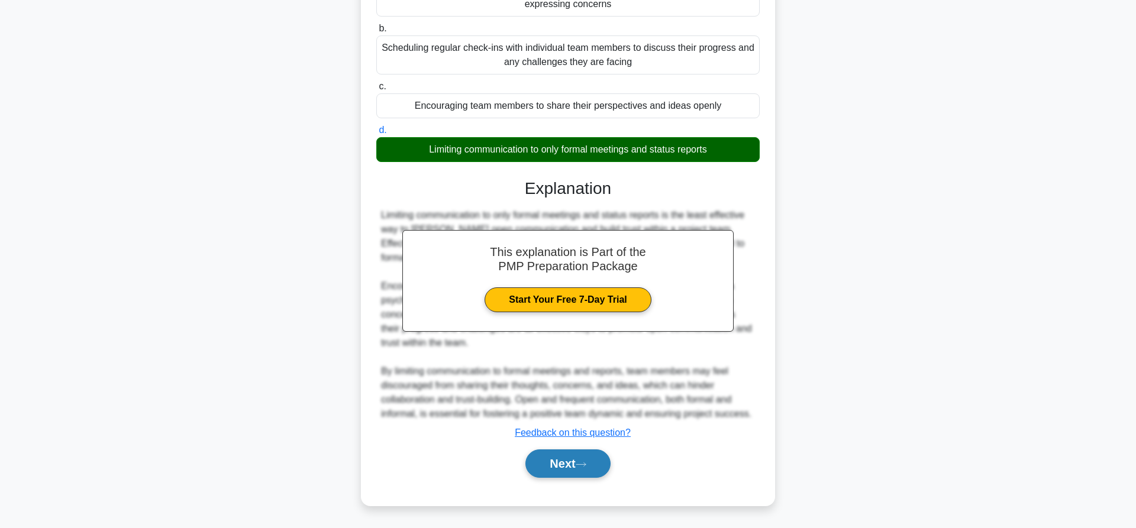
click at [566, 466] on button "Next" at bounding box center [567, 464] width 85 height 28
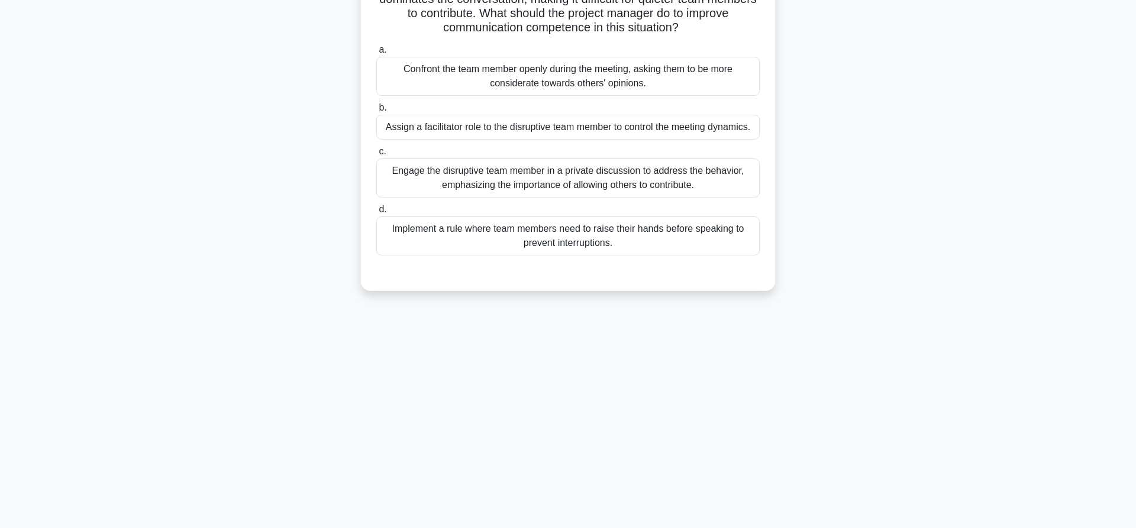
scroll to position [0, 0]
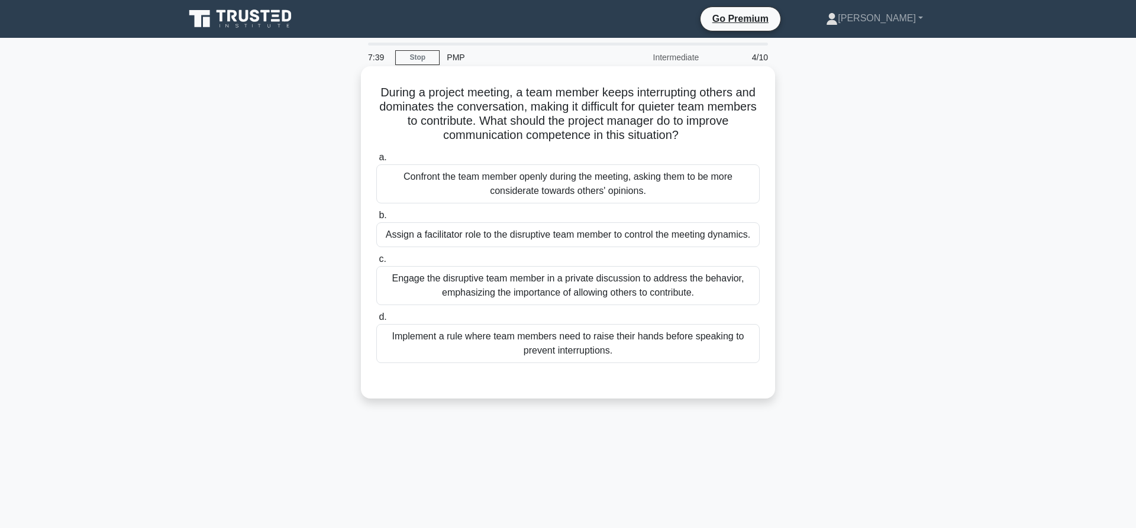
click at [570, 351] on div "Implement a rule where team members need to raise their hands before speaking t…" at bounding box center [567, 343] width 383 height 39
click at [376, 321] on input "d. Implement a rule where team members need to raise their hands before speakin…" at bounding box center [376, 318] width 0 height 8
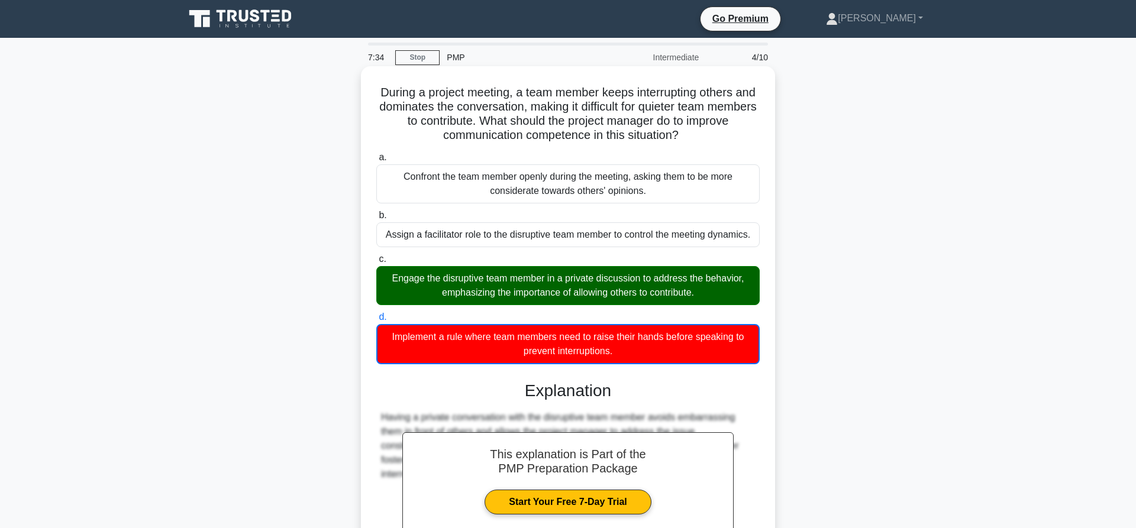
scroll to position [133, 0]
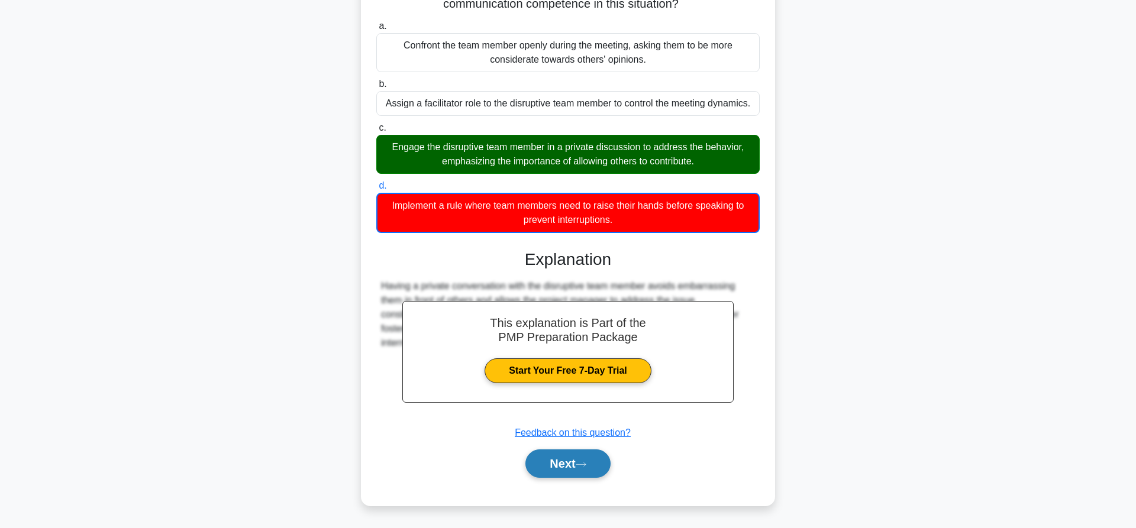
click at [565, 473] on button "Next" at bounding box center [567, 464] width 85 height 28
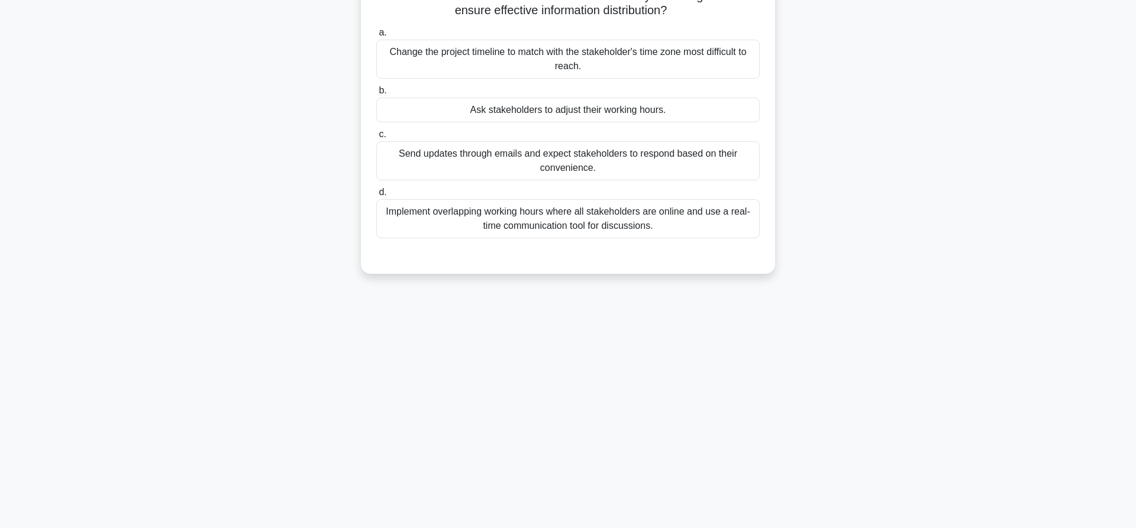
scroll to position [0, 0]
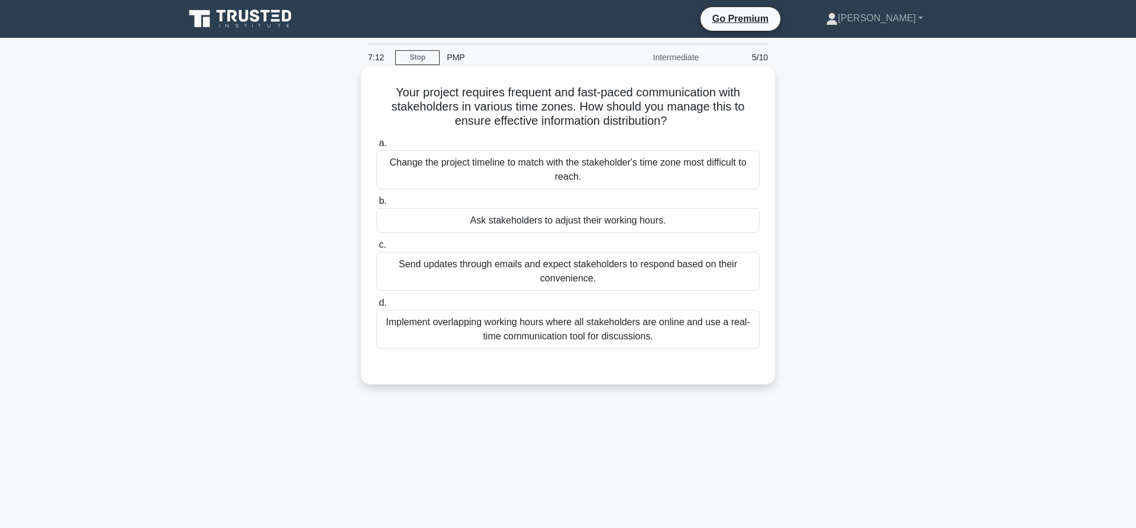
click at [680, 338] on div "Implement overlapping working hours where all stakeholders are online and use a…" at bounding box center [567, 329] width 383 height 39
click at [376, 307] on input "d. Implement overlapping working hours where all stakeholders are online and us…" at bounding box center [376, 303] width 0 height 8
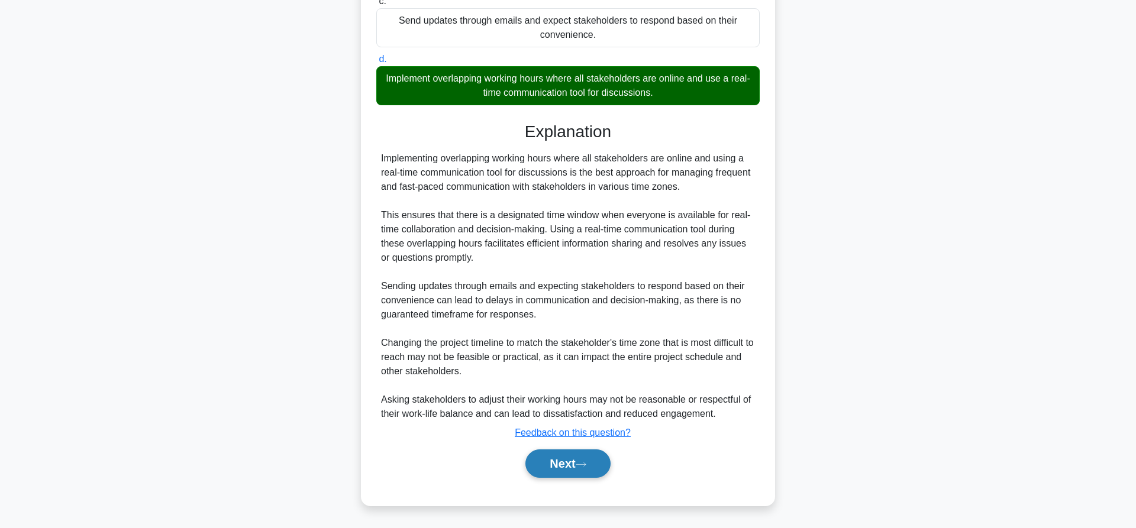
click at [571, 468] on button "Next" at bounding box center [567, 464] width 85 height 28
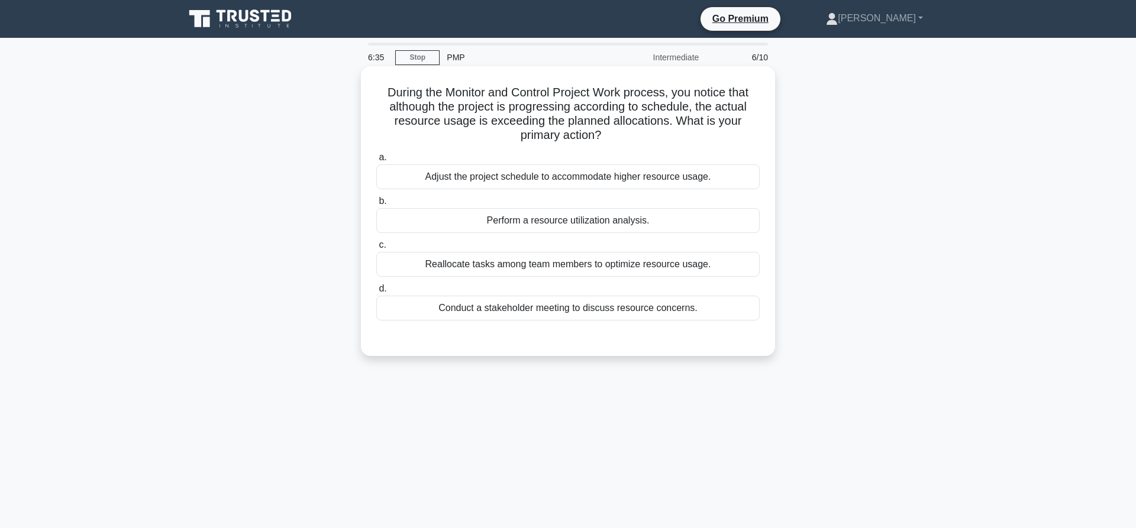
click at [604, 224] on div "Perform a resource utilization analysis." at bounding box center [567, 220] width 383 height 25
click at [376, 205] on input "b. Perform a resource utilization analysis." at bounding box center [376, 202] width 0 height 8
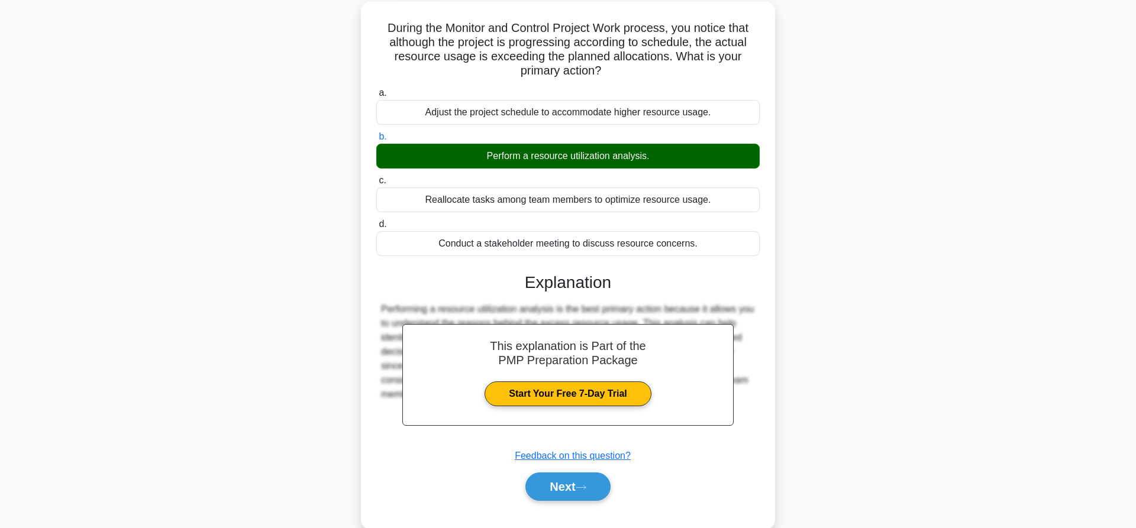
scroll to position [111, 0]
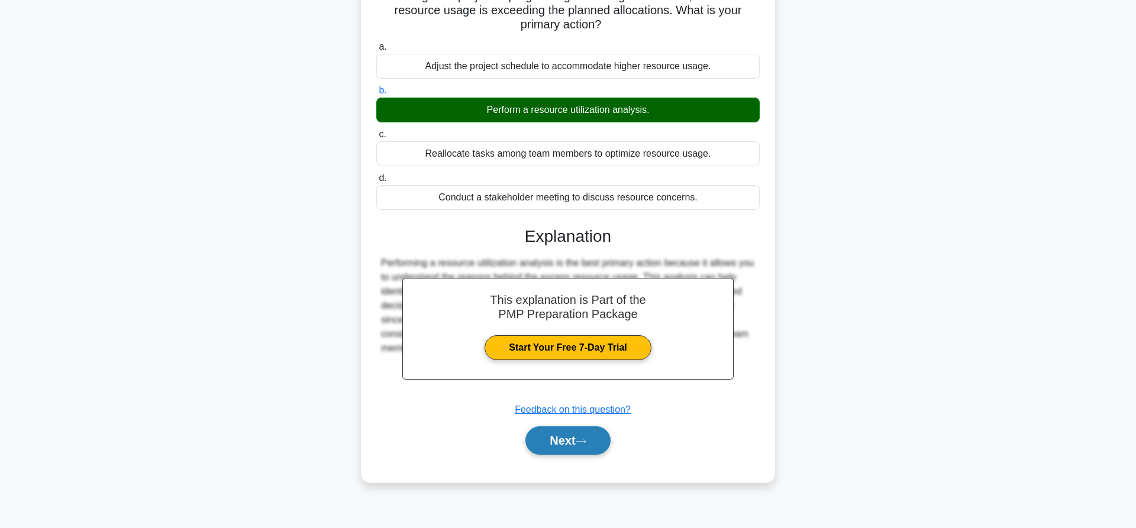
click at [583, 431] on button "Next" at bounding box center [567, 440] width 85 height 28
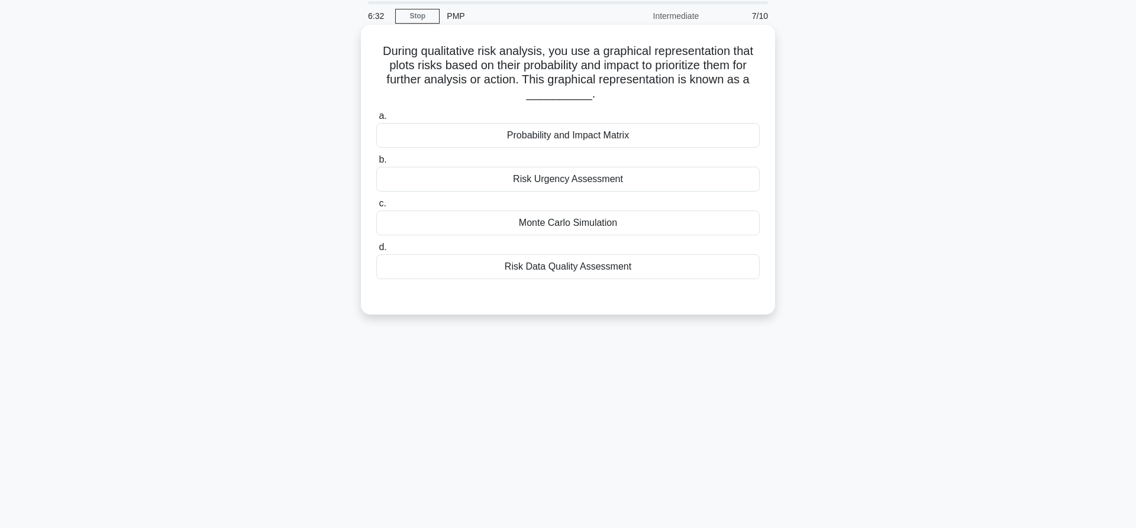
scroll to position [0, 0]
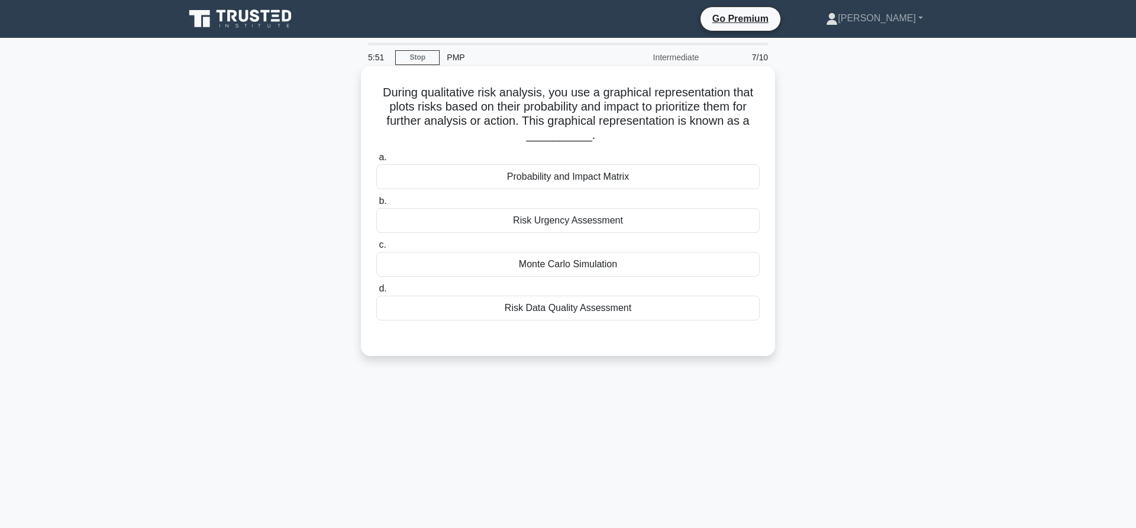
click at [639, 180] on div "Probability and Impact Matrix" at bounding box center [567, 176] width 383 height 25
click at [376, 161] on input "a. Probability and Impact Matrix" at bounding box center [376, 158] width 0 height 8
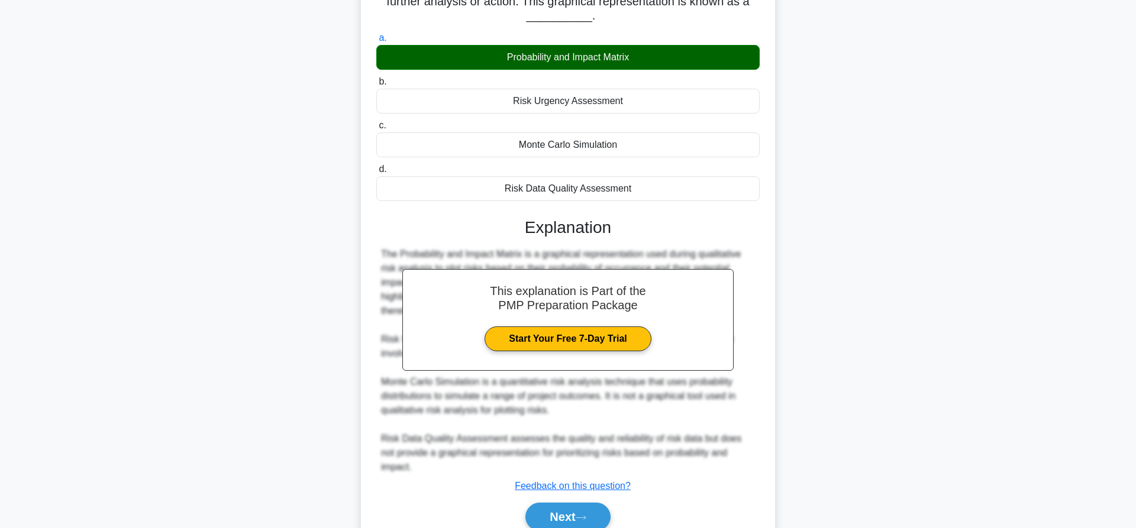
scroll to position [160, 0]
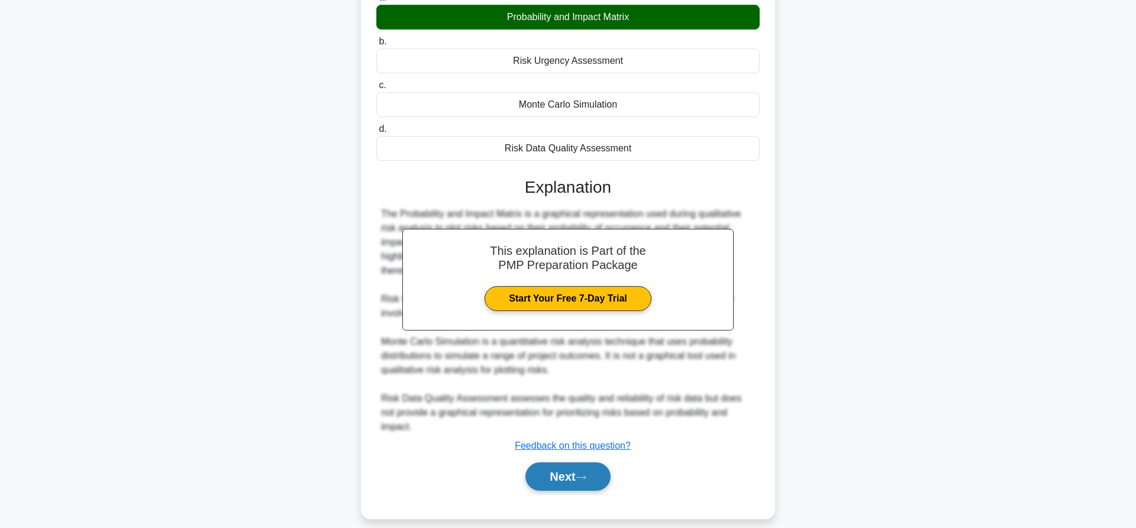
click at [593, 463] on button "Next" at bounding box center [567, 477] width 85 height 28
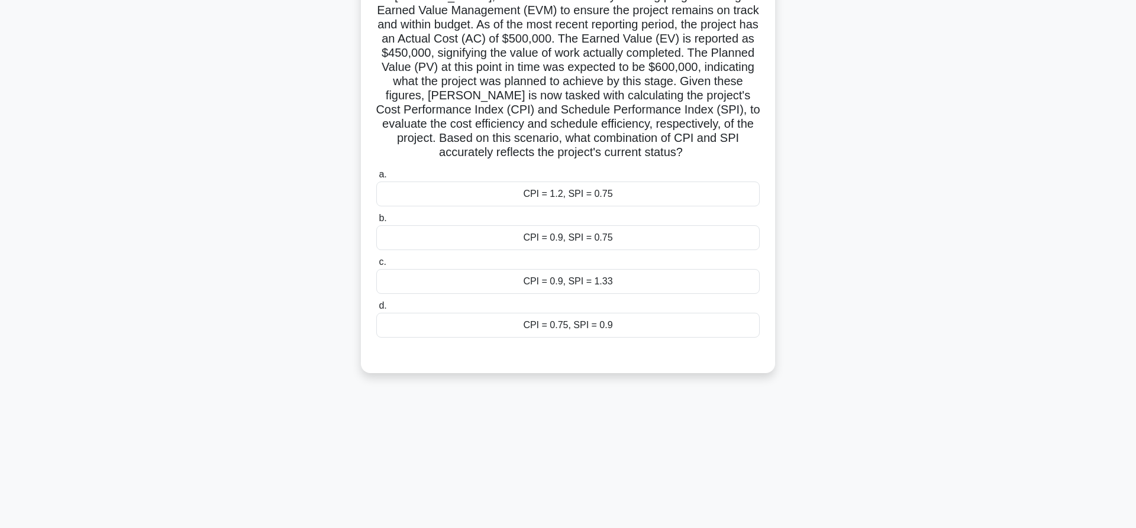
scroll to position [0, 0]
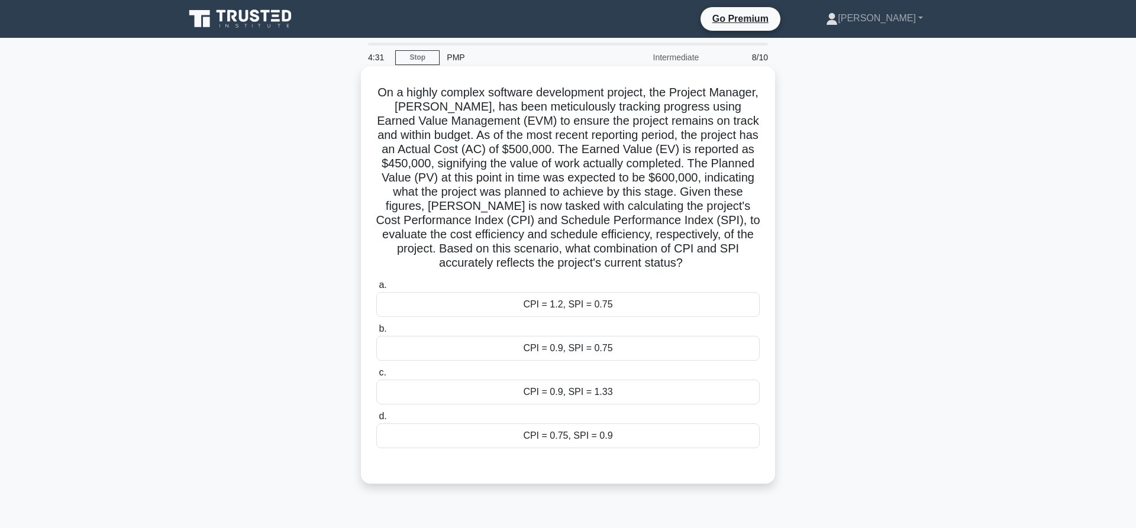
click at [612, 396] on div "CPI = 0.9, SPI = 1.33" at bounding box center [567, 392] width 383 height 25
click at [376, 377] on input "c. CPI = 0.9, SPI = 1.33" at bounding box center [376, 373] width 0 height 8
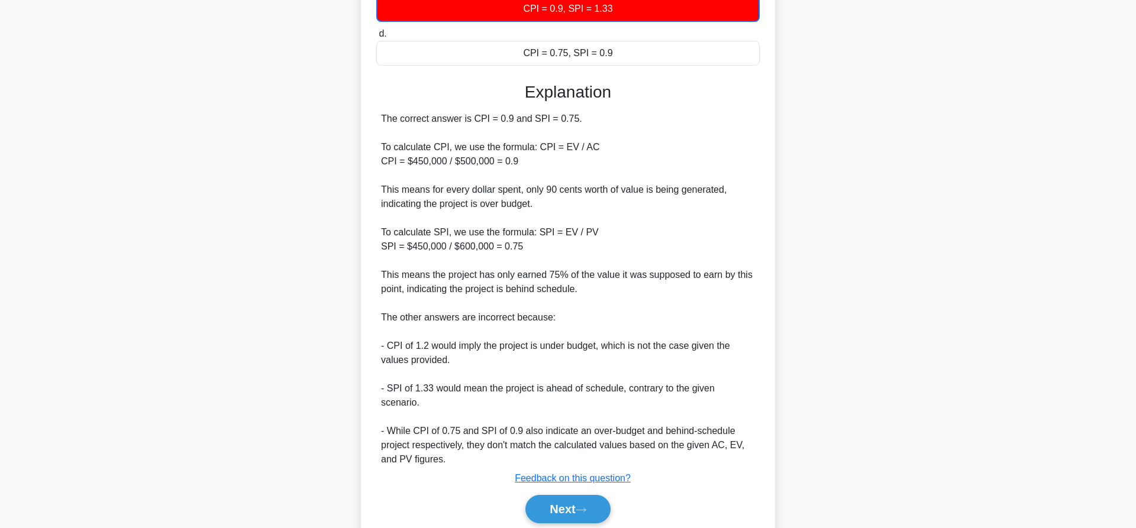
scroll to position [416, 0]
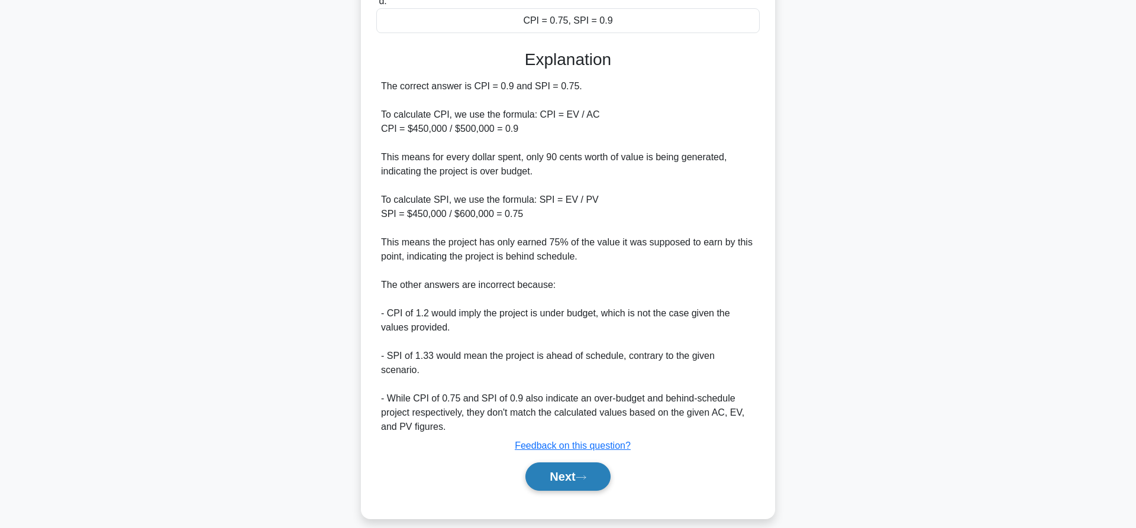
click at [568, 471] on button "Next" at bounding box center [567, 477] width 85 height 28
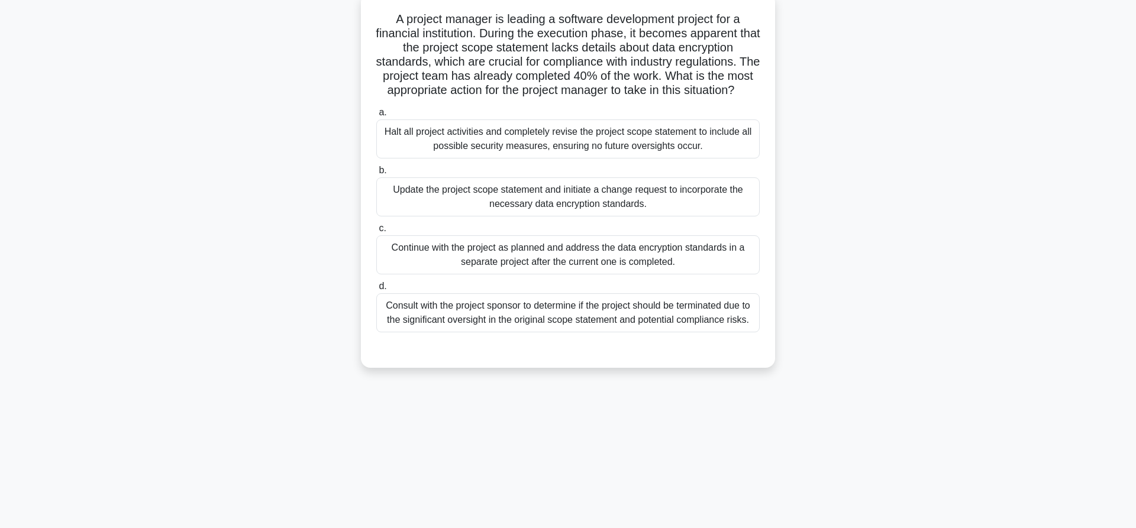
scroll to position [0, 0]
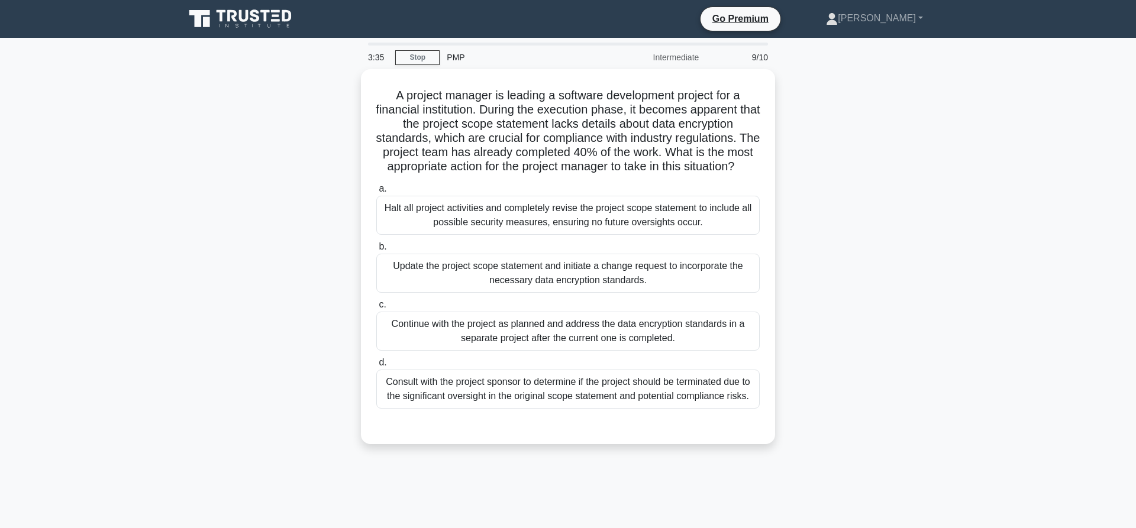
click at [972, 208] on main "3:35 Stop PMP Intermediate 9/10 A project manager is leading a software develop…" at bounding box center [568, 338] width 1136 height 601
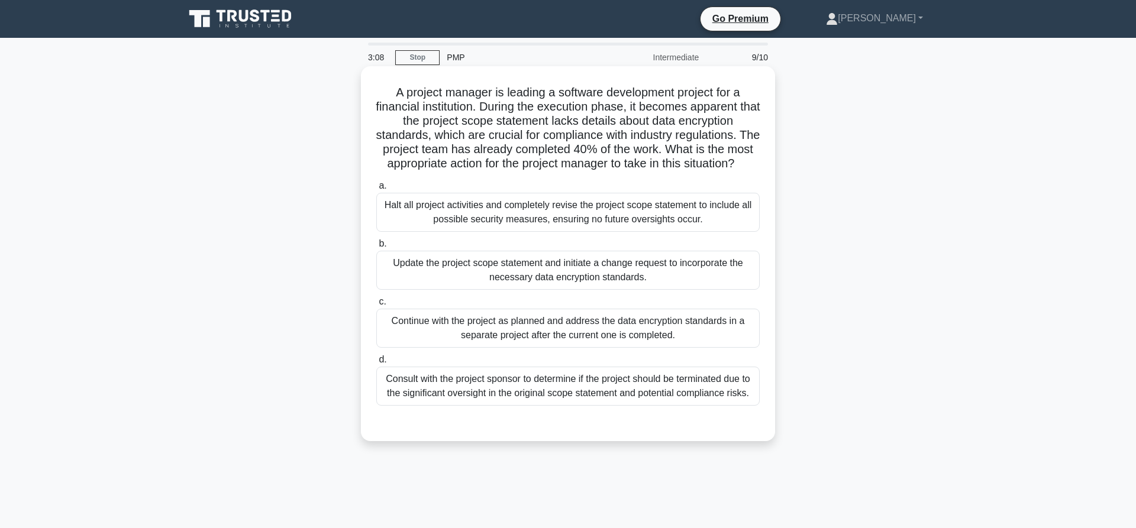
click at [569, 264] on div "Update the project scope statement and initiate a change request to incorporate…" at bounding box center [567, 270] width 383 height 39
click at [376, 248] on input "b. Update the project scope statement and initiate a change request to incorpor…" at bounding box center [376, 244] width 0 height 8
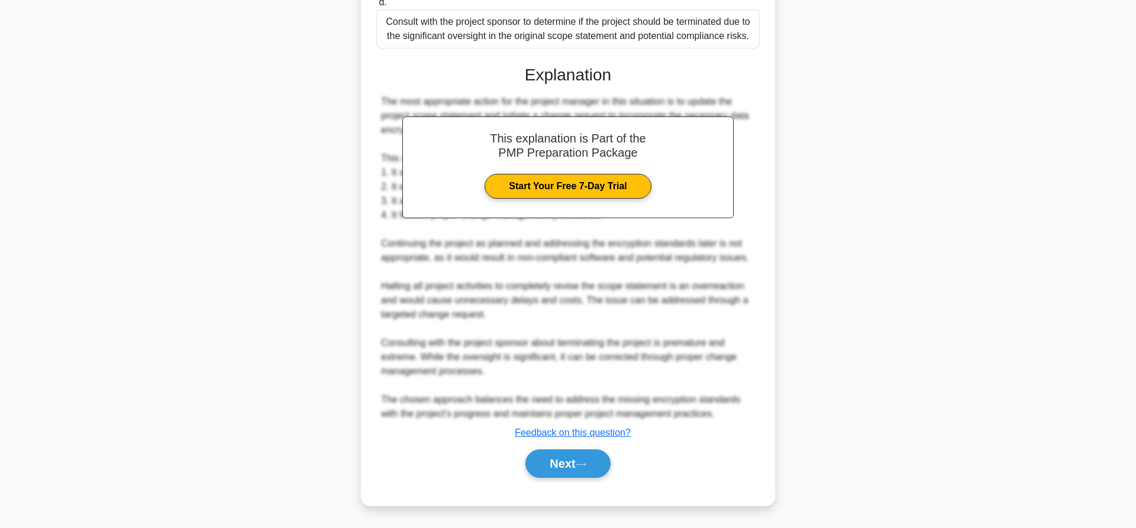
scroll to position [298, 0]
click at [548, 474] on button "Next" at bounding box center [567, 464] width 85 height 28
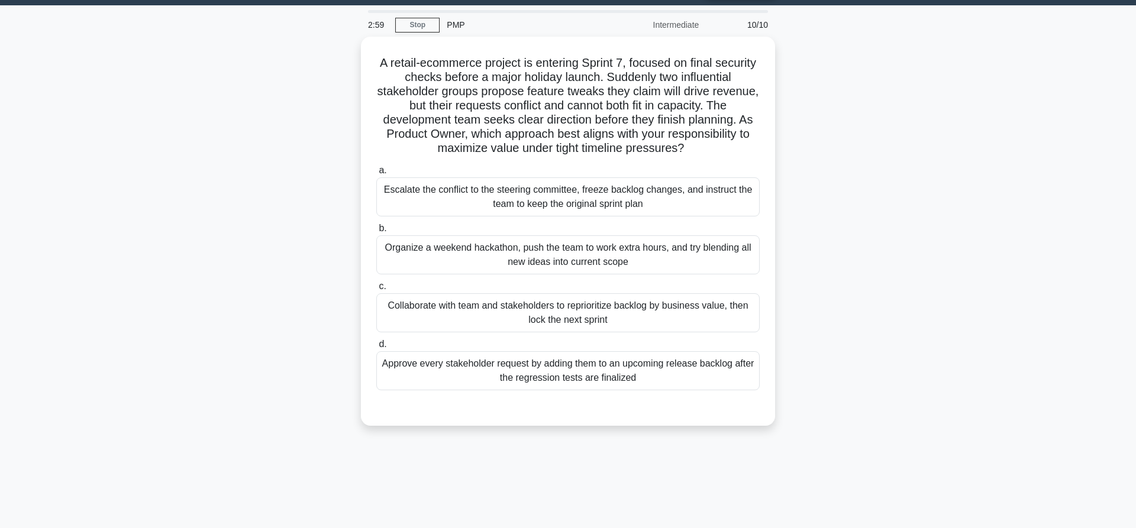
scroll to position [0, 0]
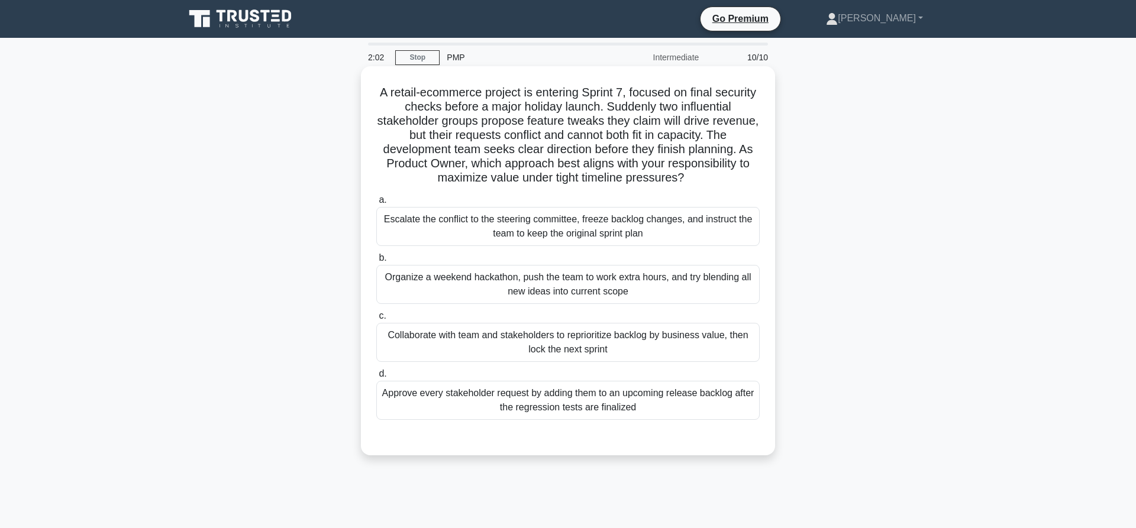
click at [586, 348] on div "Collaborate with team and stakeholders to reprioritize backlog by business valu…" at bounding box center [567, 342] width 383 height 39
click at [376, 320] on input "c. Collaborate with team and stakeholders to reprioritize backlog by business v…" at bounding box center [376, 316] width 0 height 8
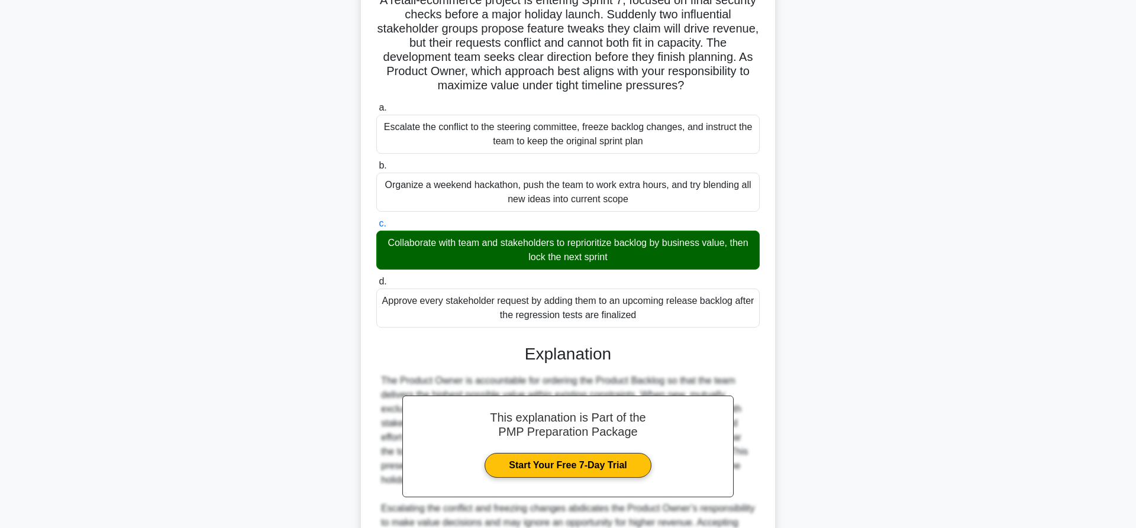
scroll to position [245, 0]
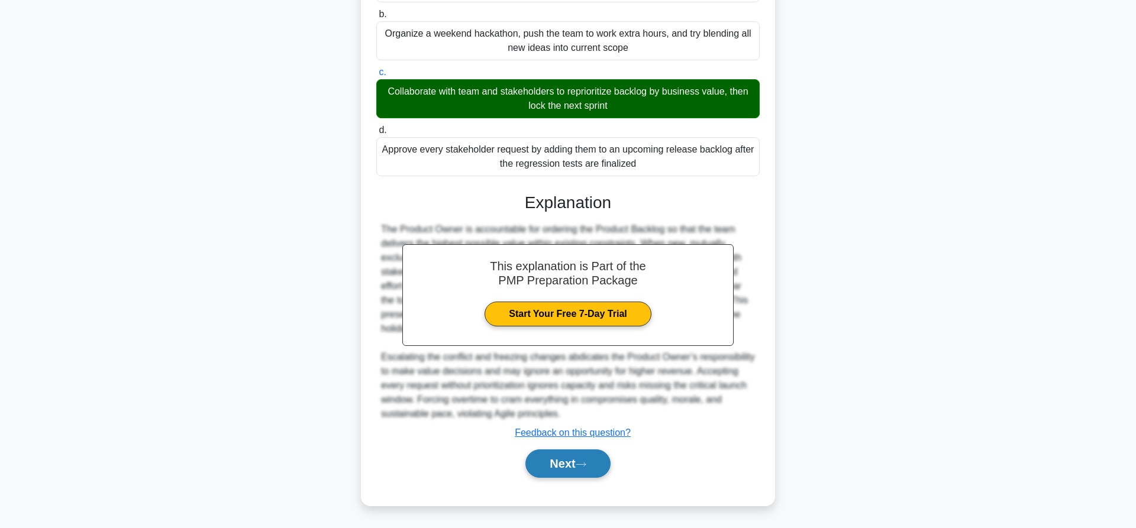
click at [585, 455] on button "Next" at bounding box center [567, 464] width 85 height 28
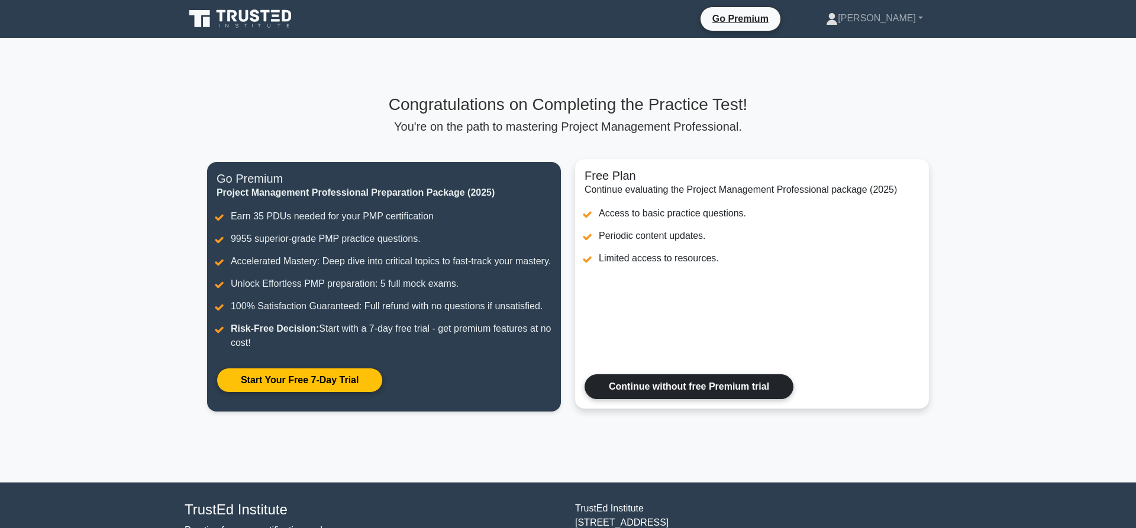
click at [651, 399] on link "Continue without free Premium trial" at bounding box center [688, 386] width 209 height 25
